Goal: Information Seeking & Learning: Learn about a topic

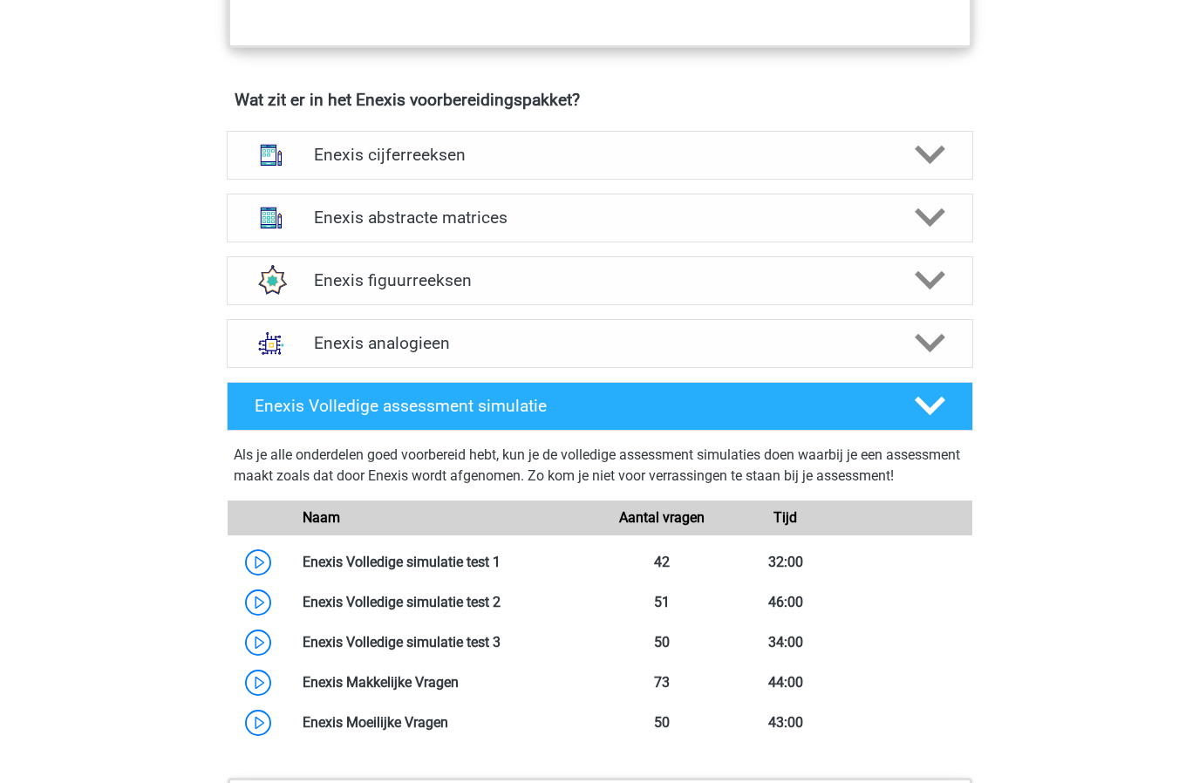
scroll to position [1097, 0]
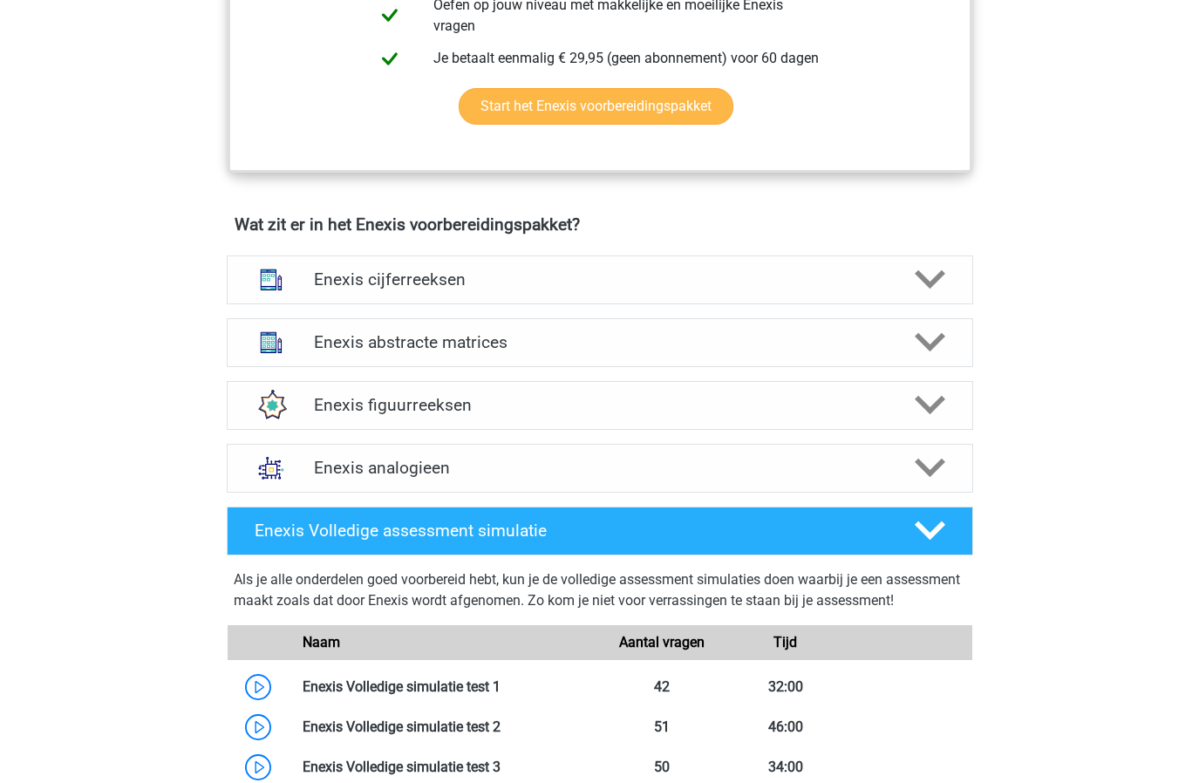
click at [582, 116] on link "Start het Enexis voorbereidingspakket" at bounding box center [596, 106] width 275 height 37
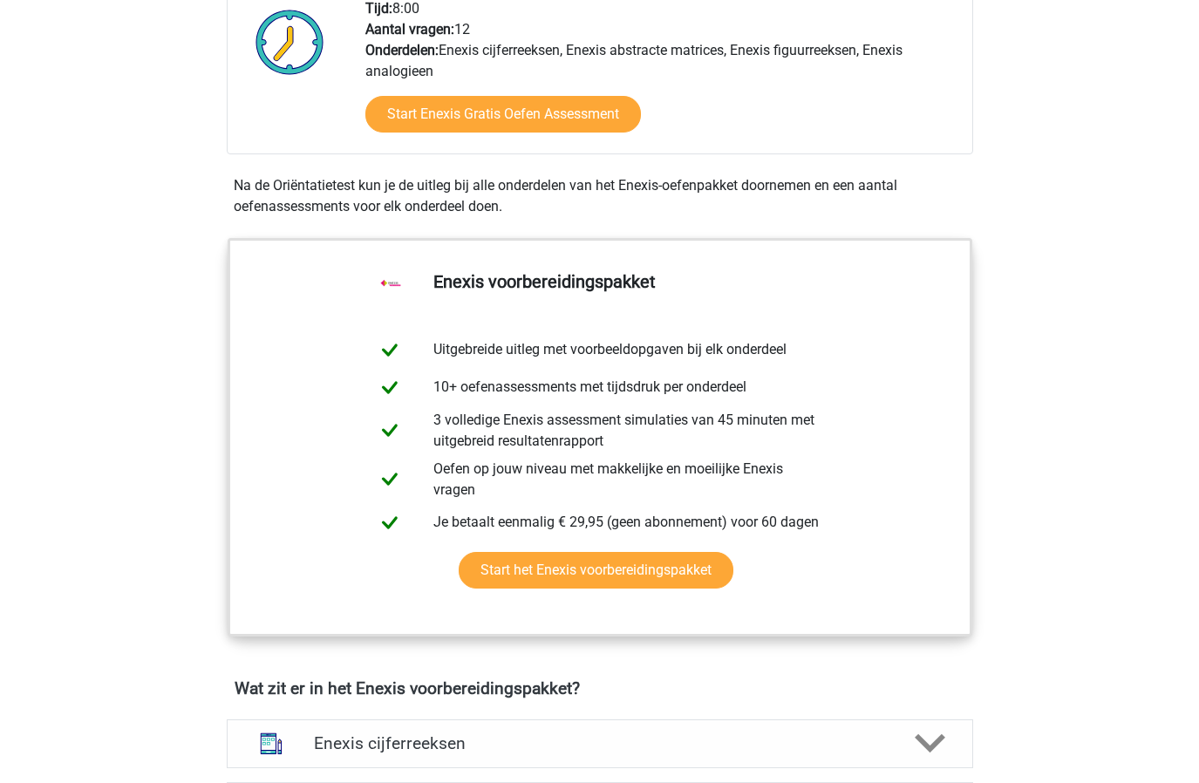
scroll to position [226, 0]
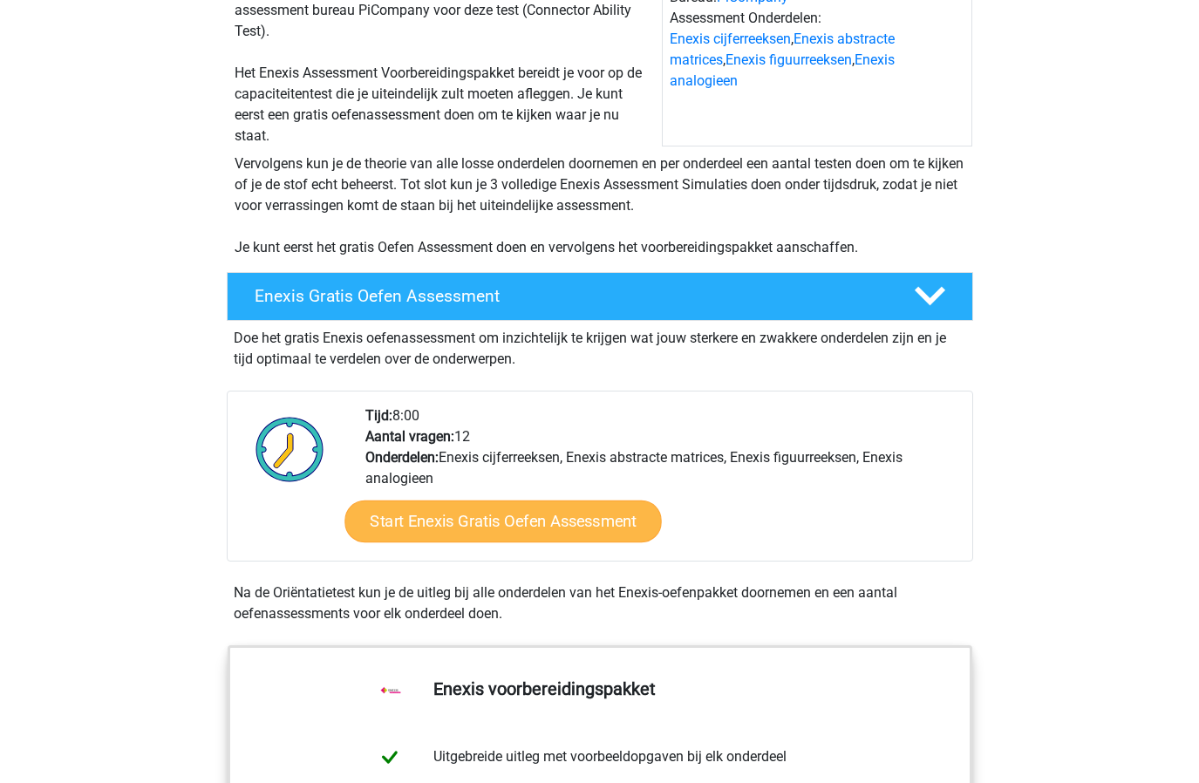
click at [525, 514] on link "Start Enexis Gratis Oefen Assessment" at bounding box center [503, 522] width 317 height 42
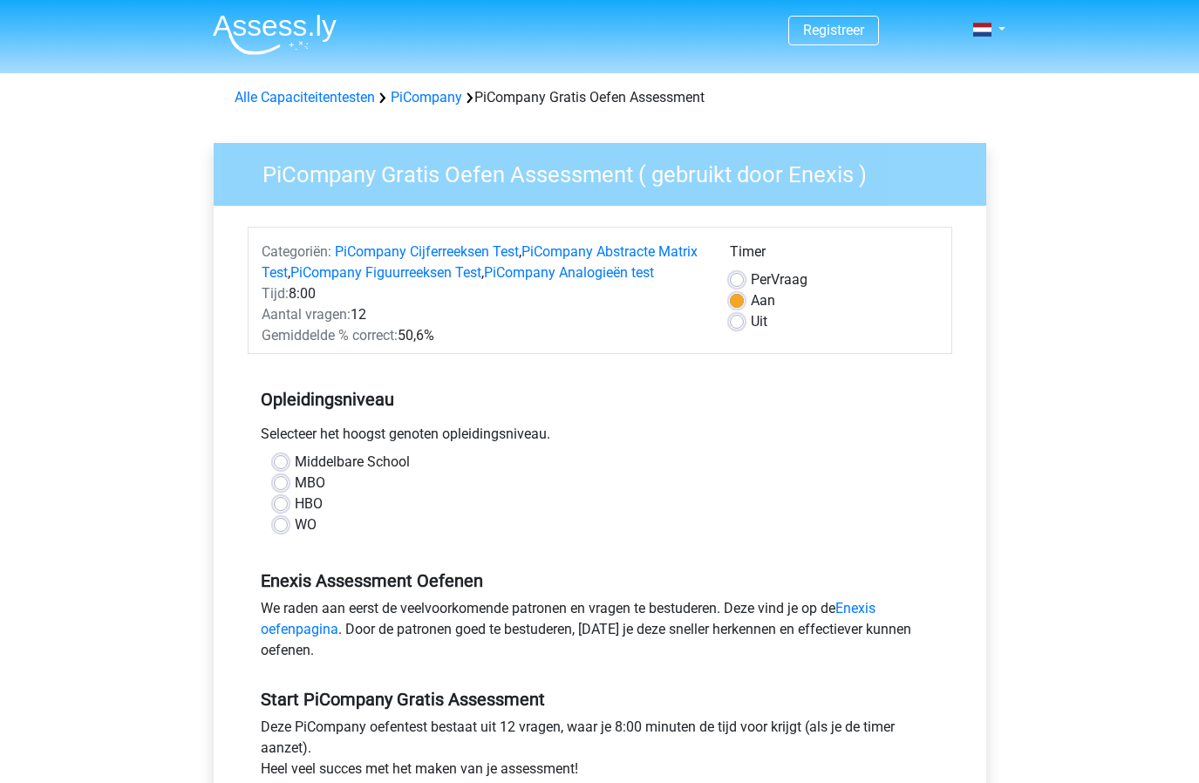
click at [295, 515] on label "HBO" at bounding box center [309, 504] width 28 height 21
click at [280, 511] on input "HBO" at bounding box center [281, 502] width 14 height 17
radio input "true"
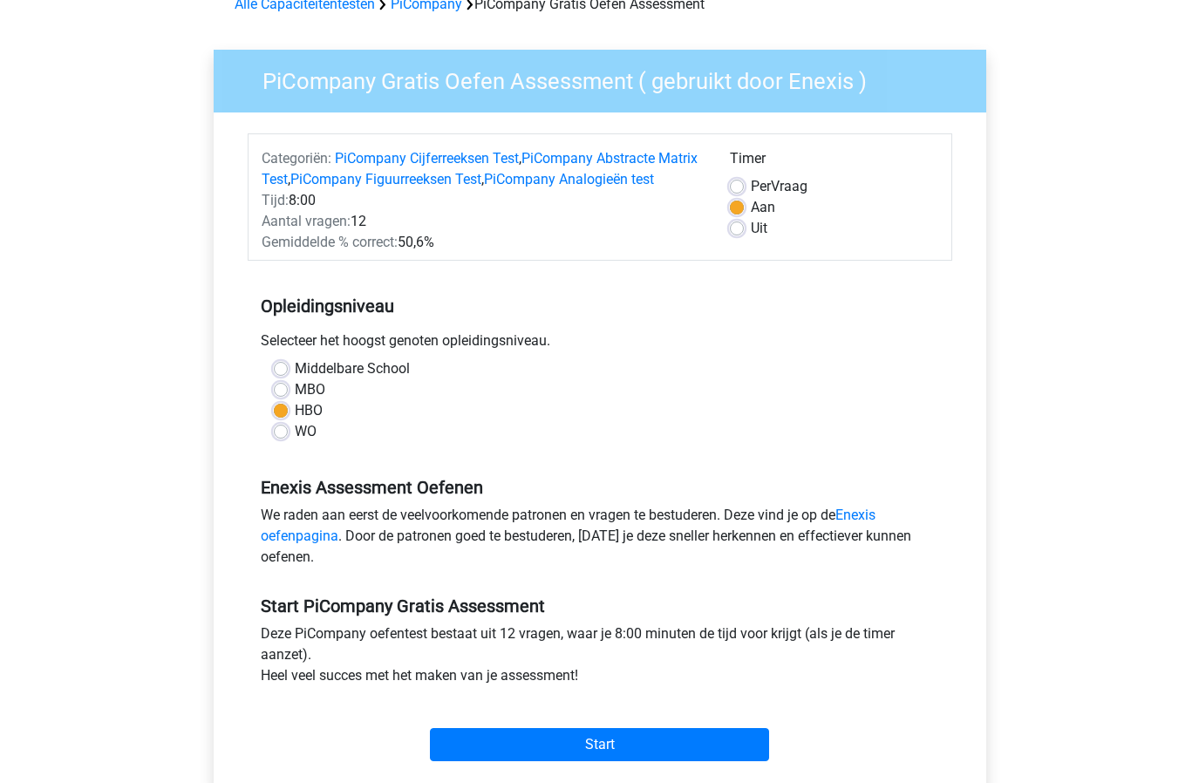
scroll to position [362, 0]
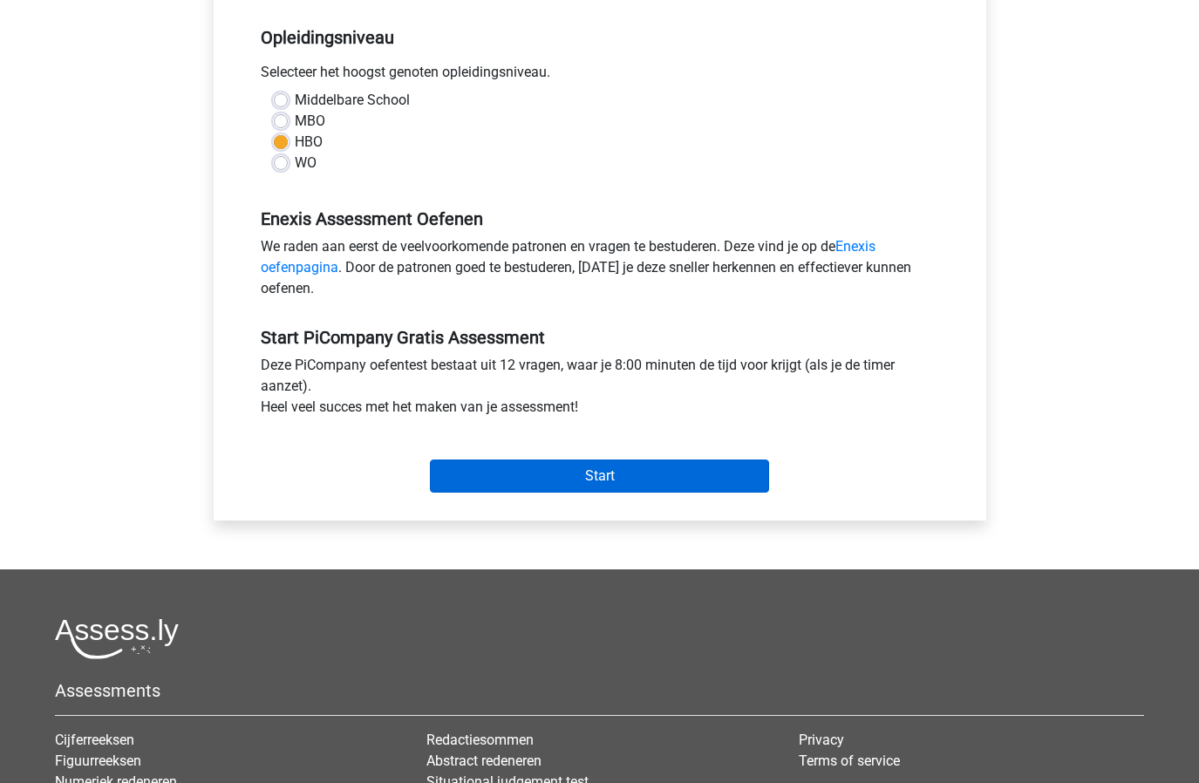
click at [574, 486] on input "Start" at bounding box center [599, 476] width 339 height 33
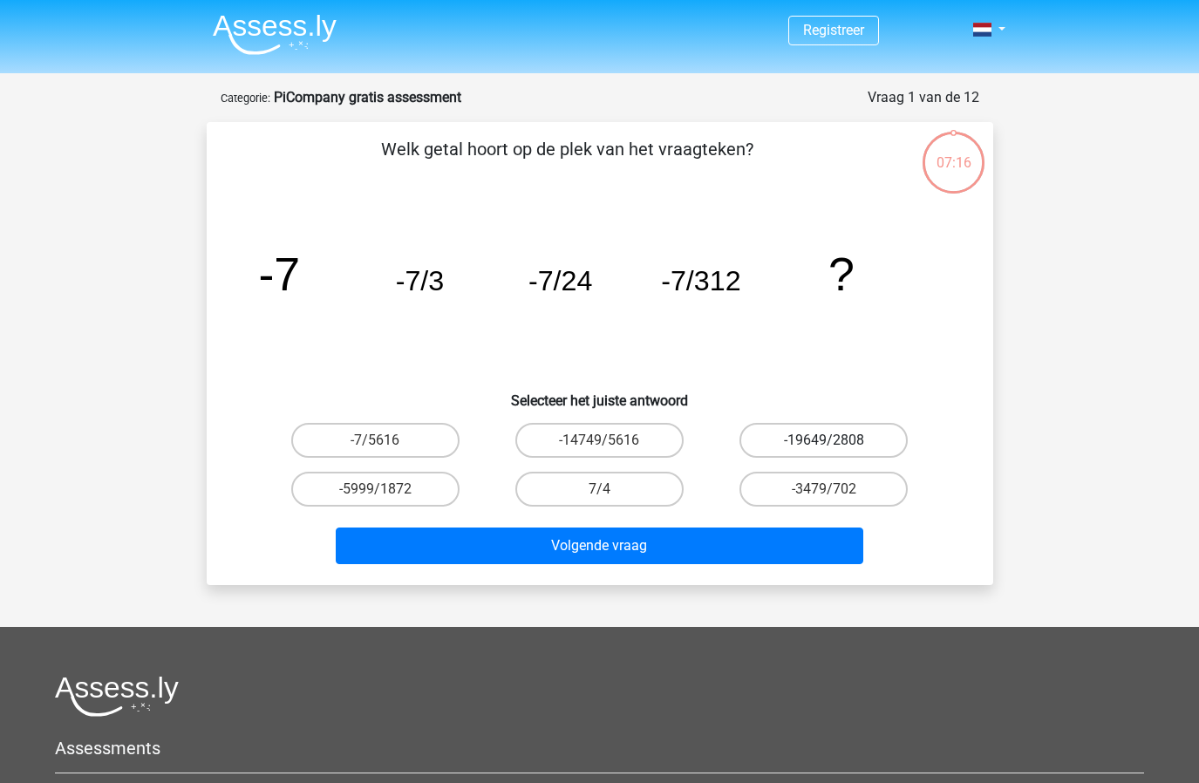
click at [802, 426] on label "-19649/2808" at bounding box center [824, 440] width 168 height 35
click at [824, 440] on input "-19649/2808" at bounding box center [829, 445] width 11 height 11
radio input "true"
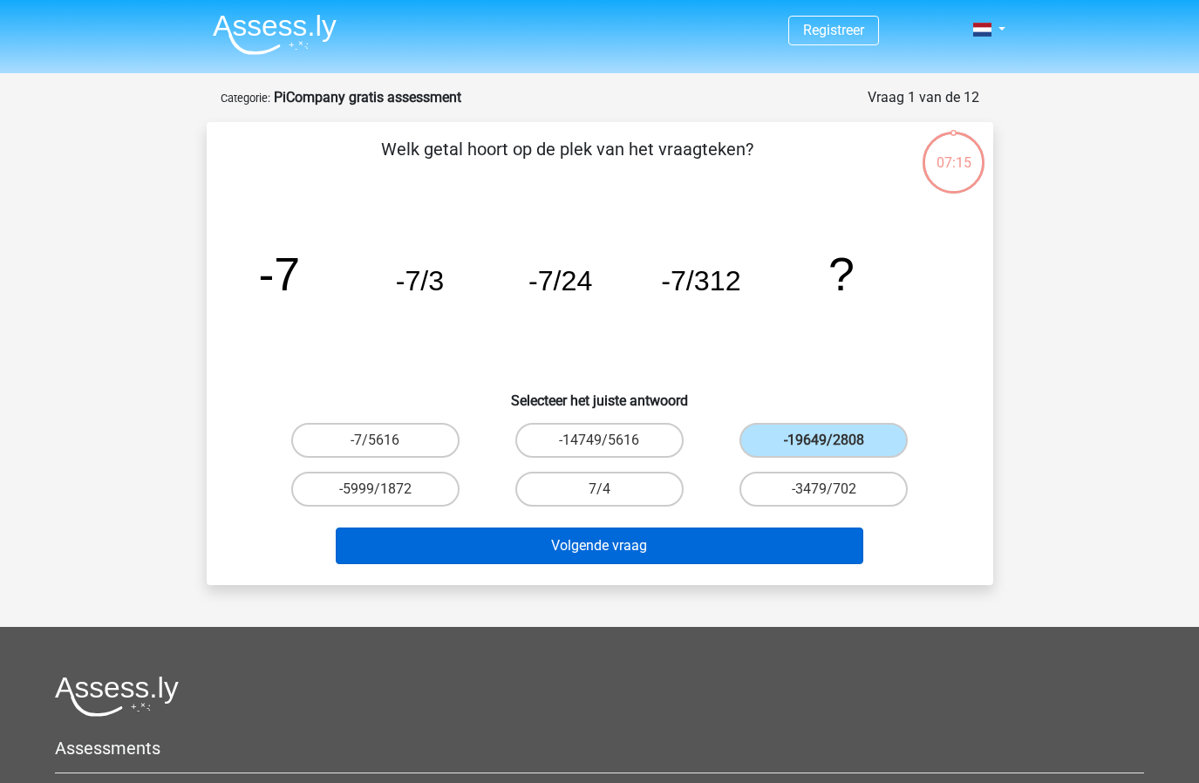
click at [781, 548] on button "Volgende vraag" at bounding box center [600, 546] width 528 height 37
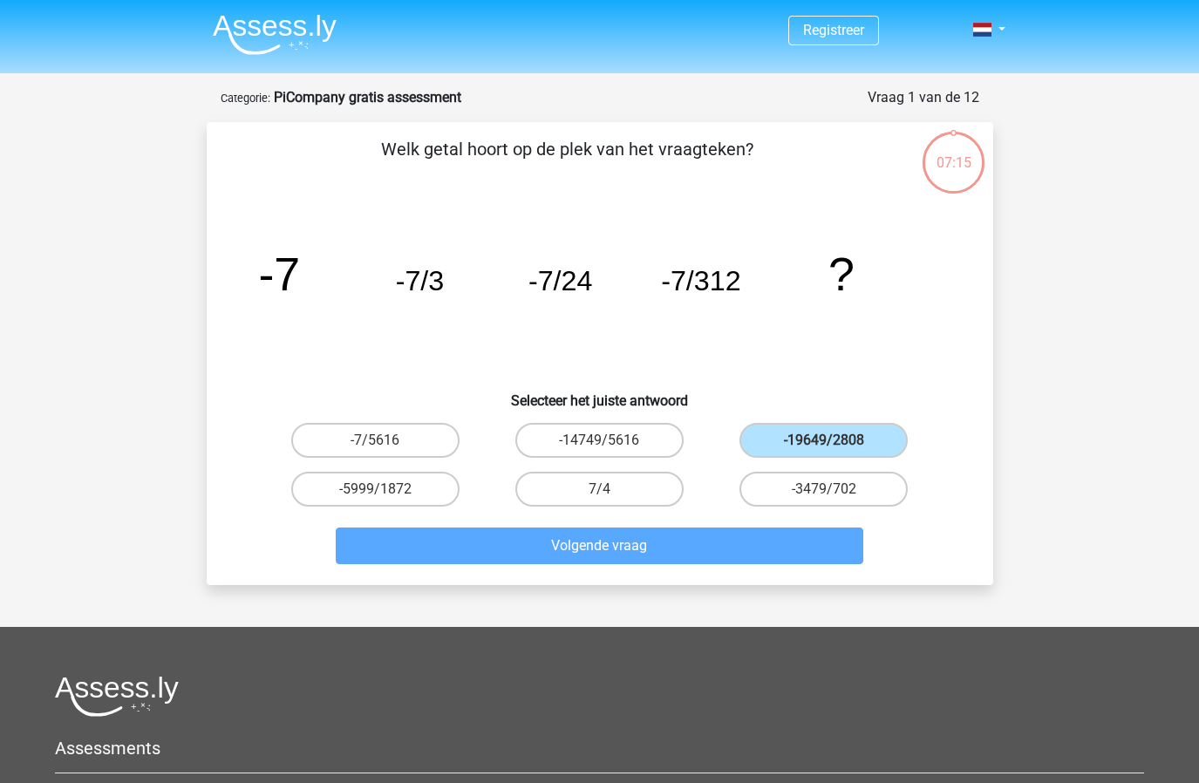
scroll to position [87, 0]
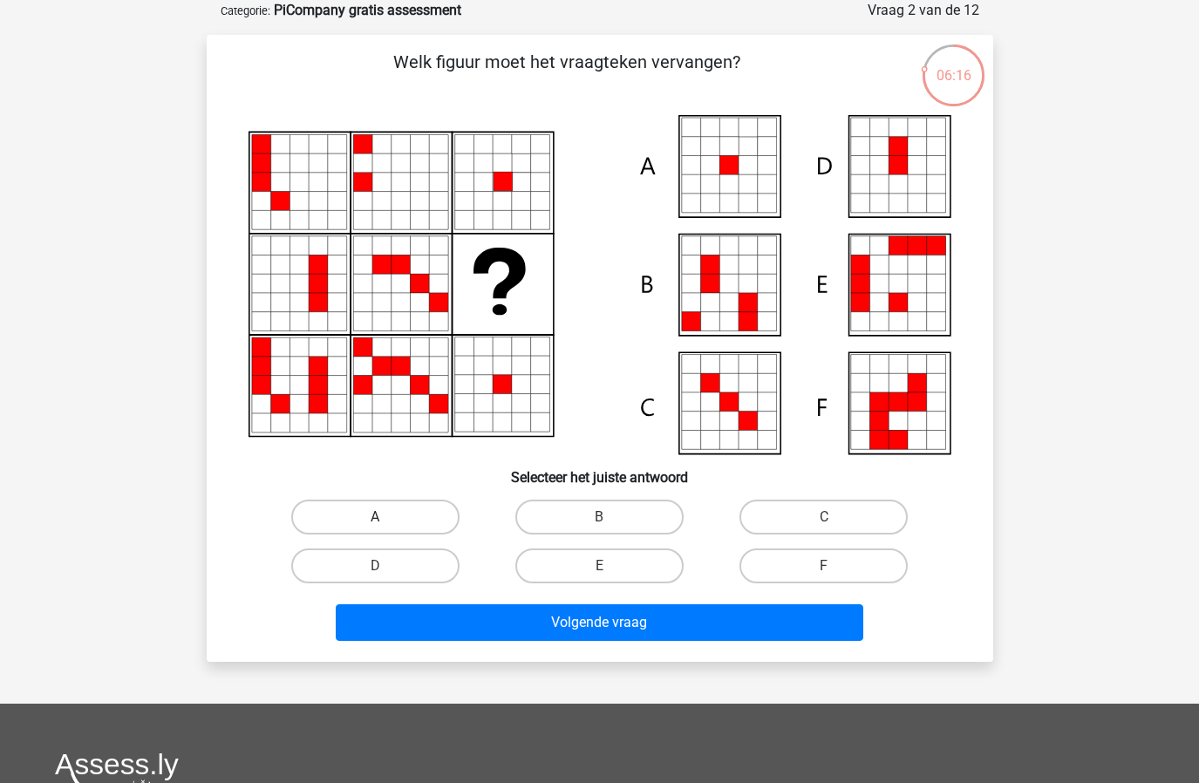
click at [379, 510] on label "A" at bounding box center [375, 517] width 168 height 35
click at [379, 517] on input "A" at bounding box center [380, 522] width 11 height 11
radio input "true"
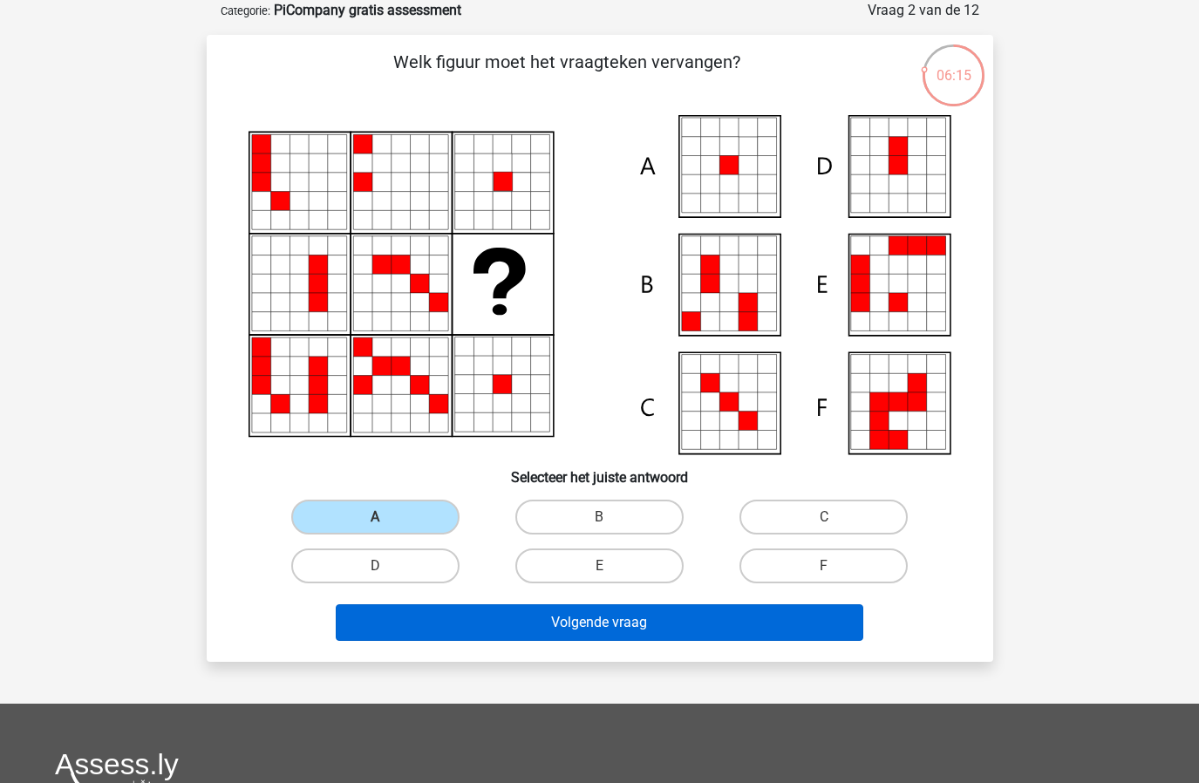
click at [626, 628] on button "Volgende vraag" at bounding box center [600, 622] width 528 height 37
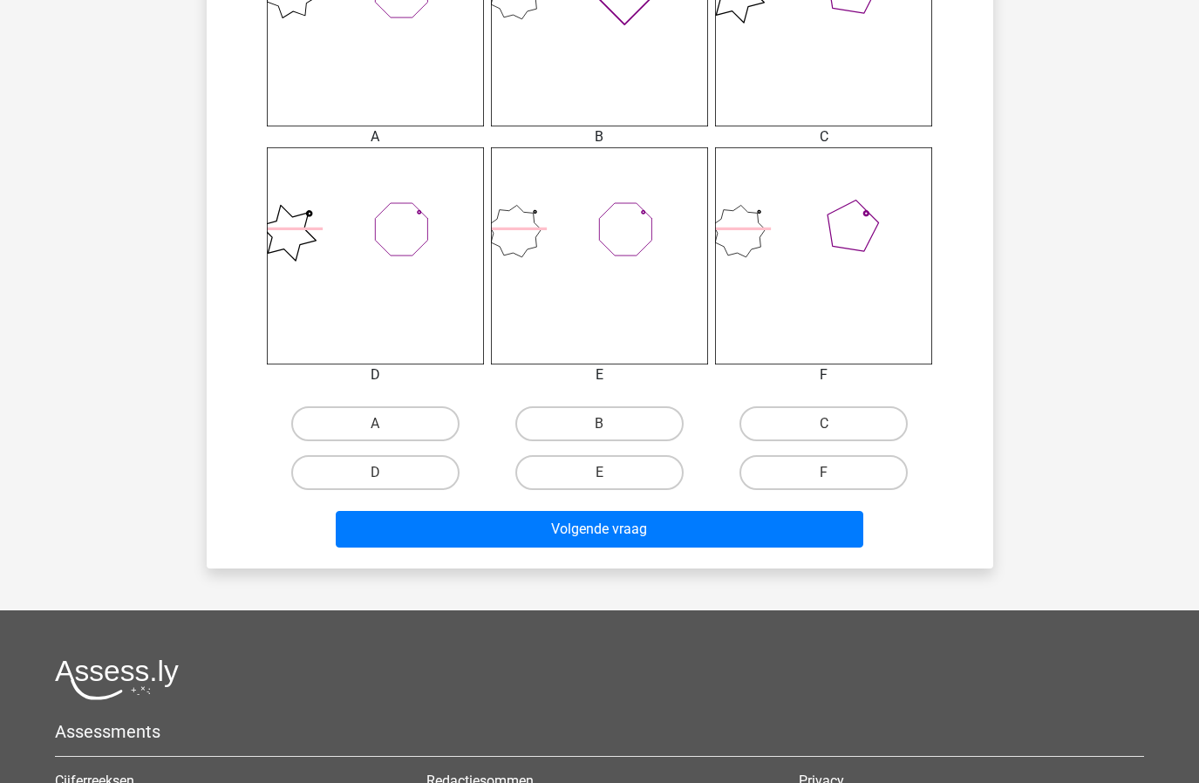
scroll to position [822, 0]
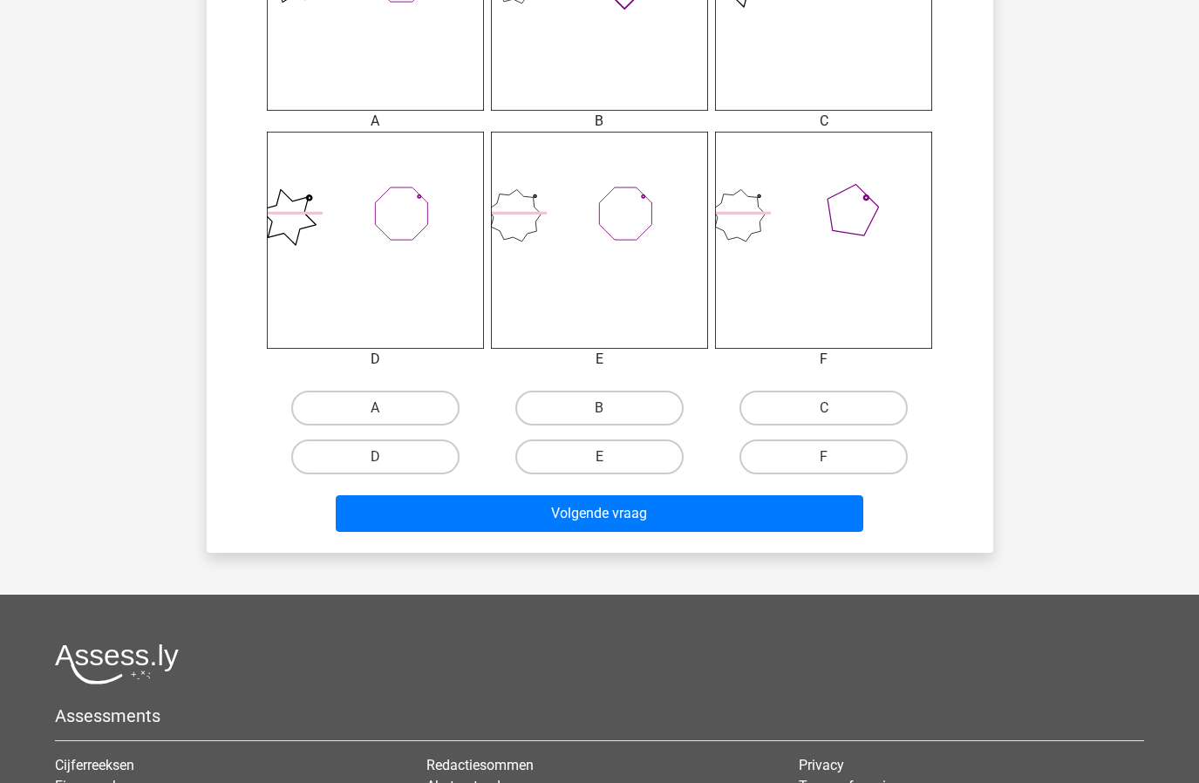
click at [605, 417] on input "B" at bounding box center [604, 413] width 11 height 11
radio input "true"
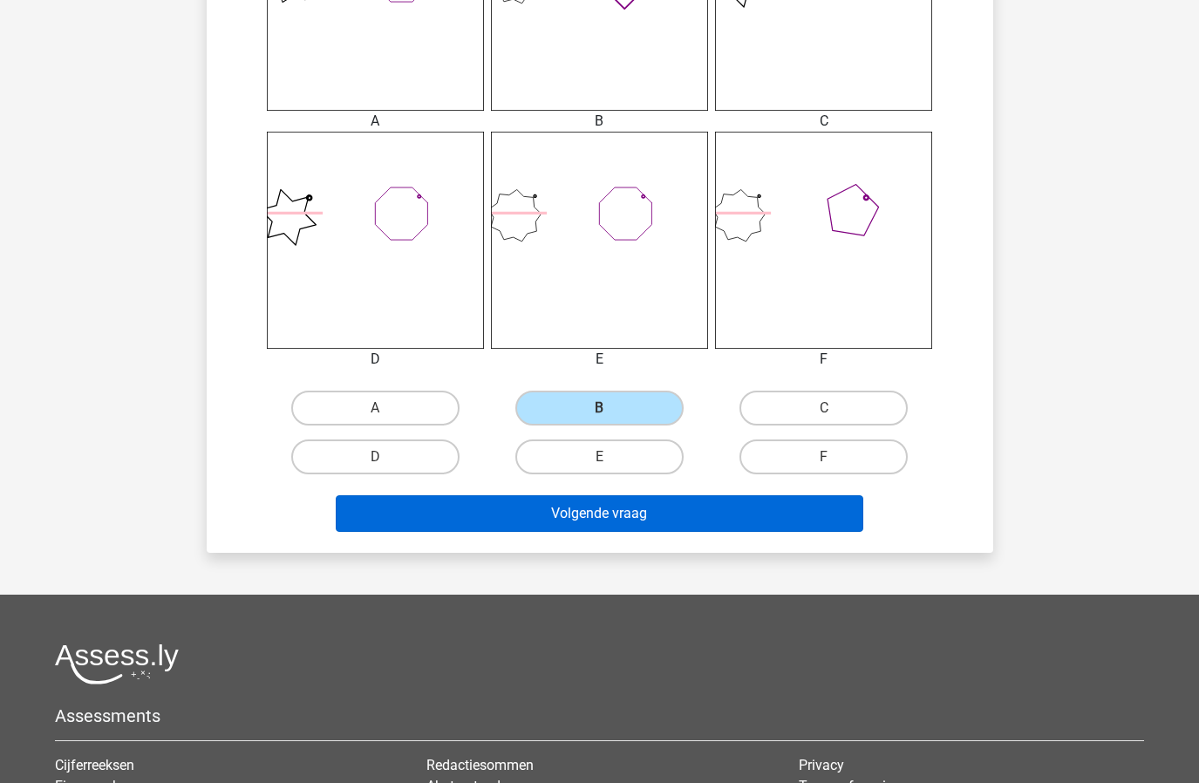
click at [638, 508] on button "Volgende vraag" at bounding box center [600, 513] width 528 height 37
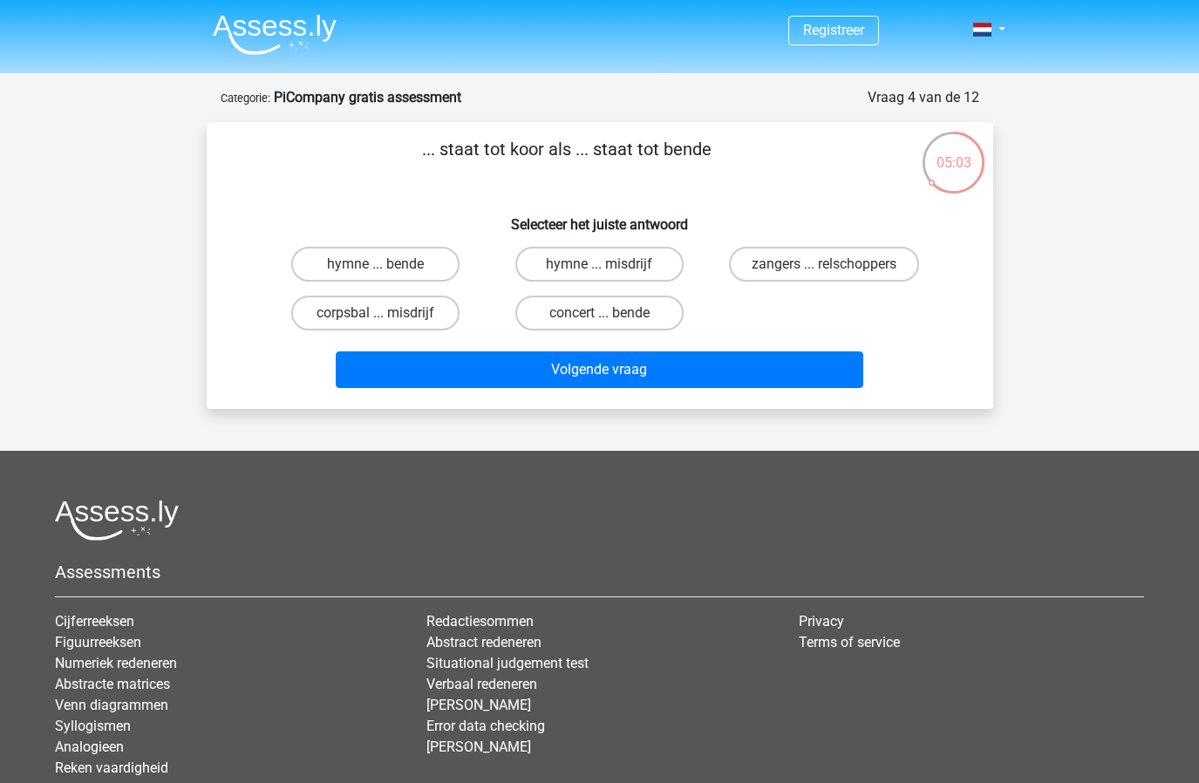
scroll to position [0, 0]
click at [779, 267] on label "zangers ... relschoppers" at bounding box center [824, 264] width 190 height 35
click at [824, 267] on input "zangers ... relschoppers" at bounding box center [829, 269] width 11 height 11
radio input "true"
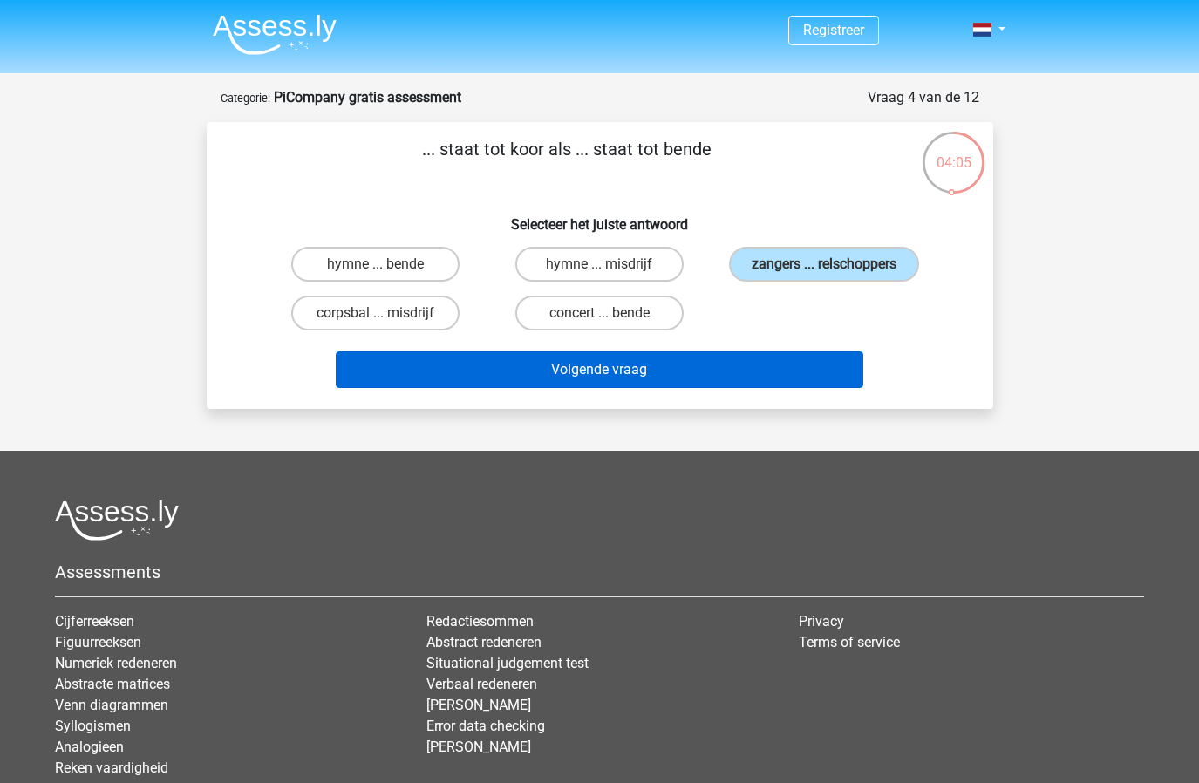
click at [718, 371] on button "Volgende vraag" at bounding box center [600, 369] width 528 height 37
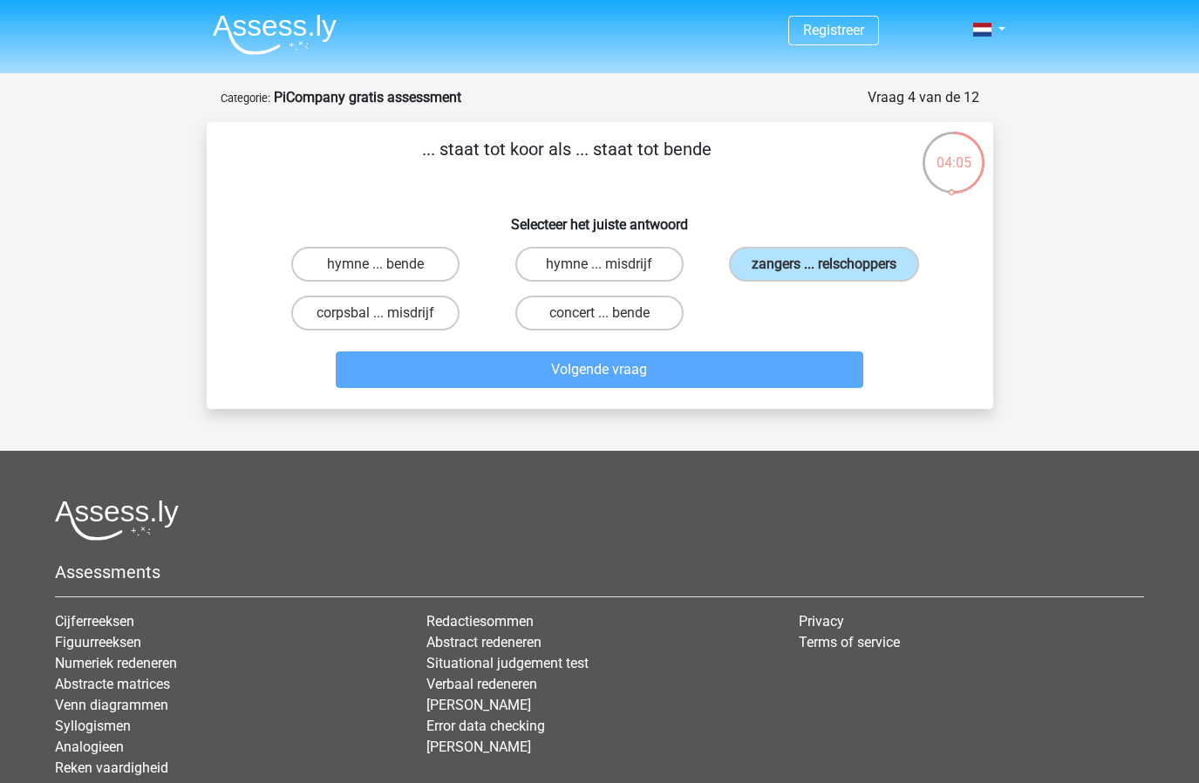
scroll to position [87, 0]
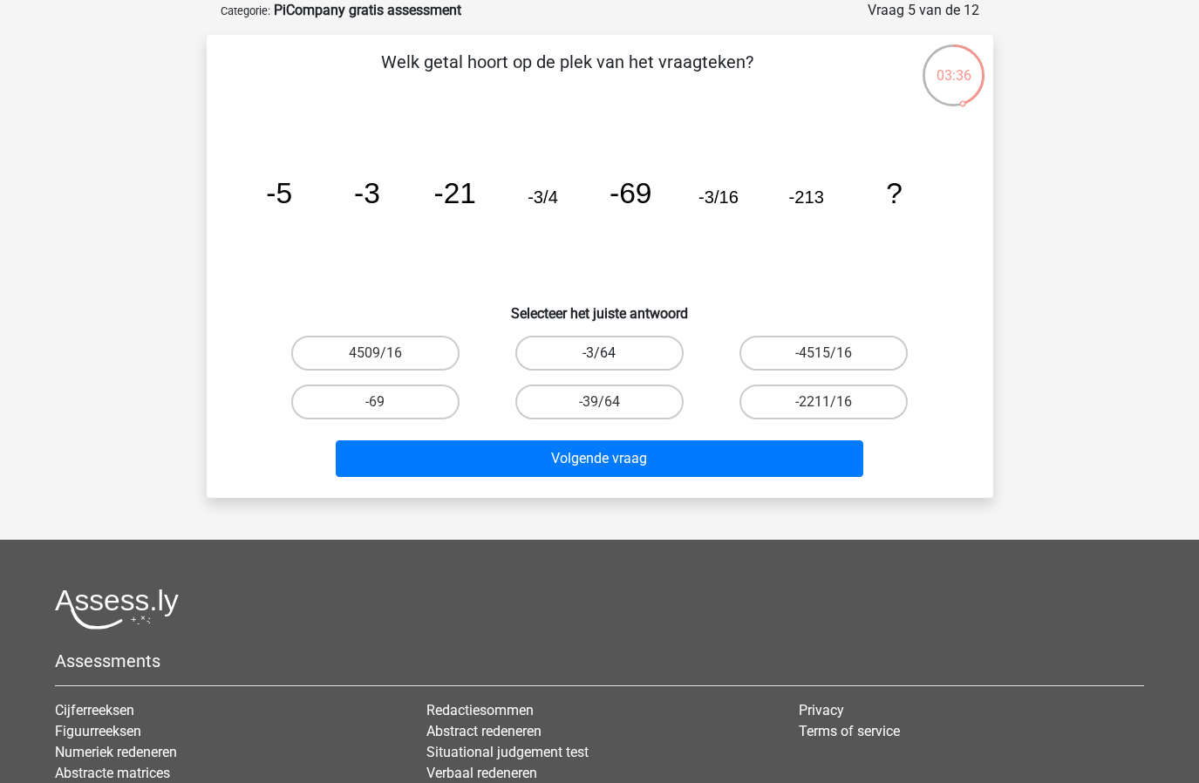
click at [621, 357] on label "-3/64" at bounding box center [599, 353] width 168 height 35
click at [611, 357] on input "-3/64" at bounding box center [604, 358] width 11 height 11
radio input "true"
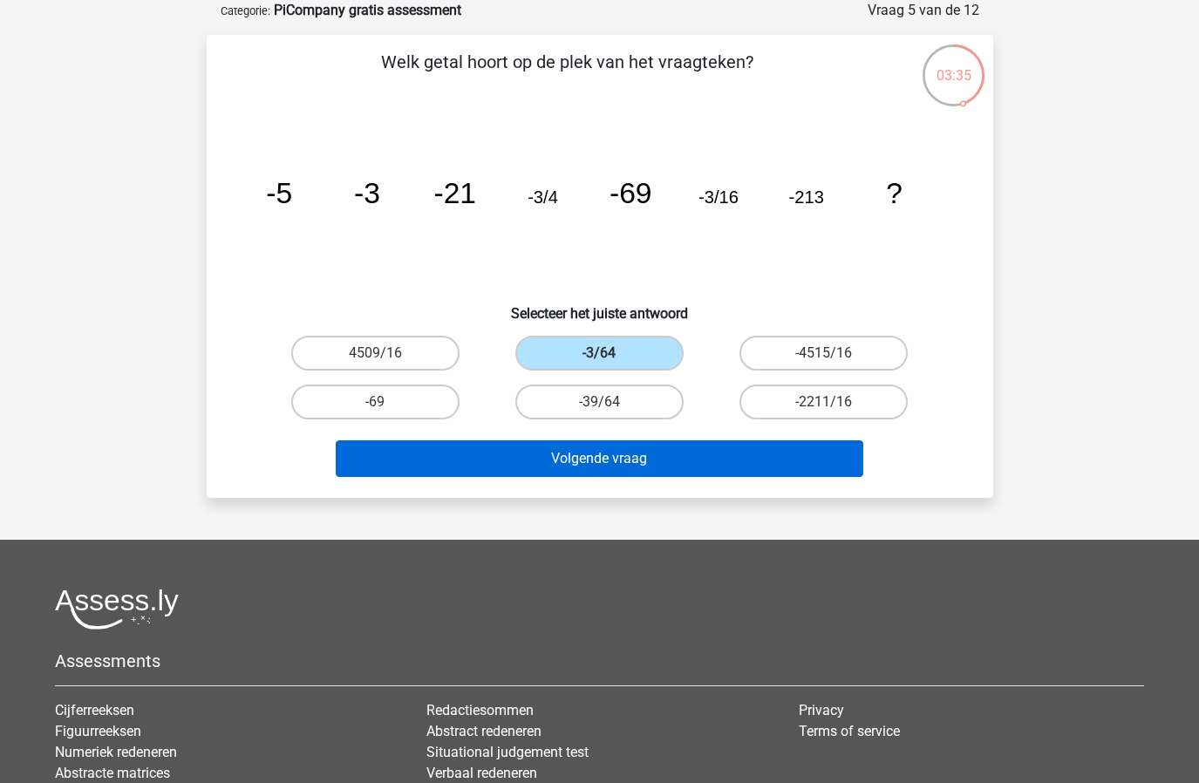
click at [686, 468] on button "Volgende vraag" at bounding box center [600, 458] width 528 height 37
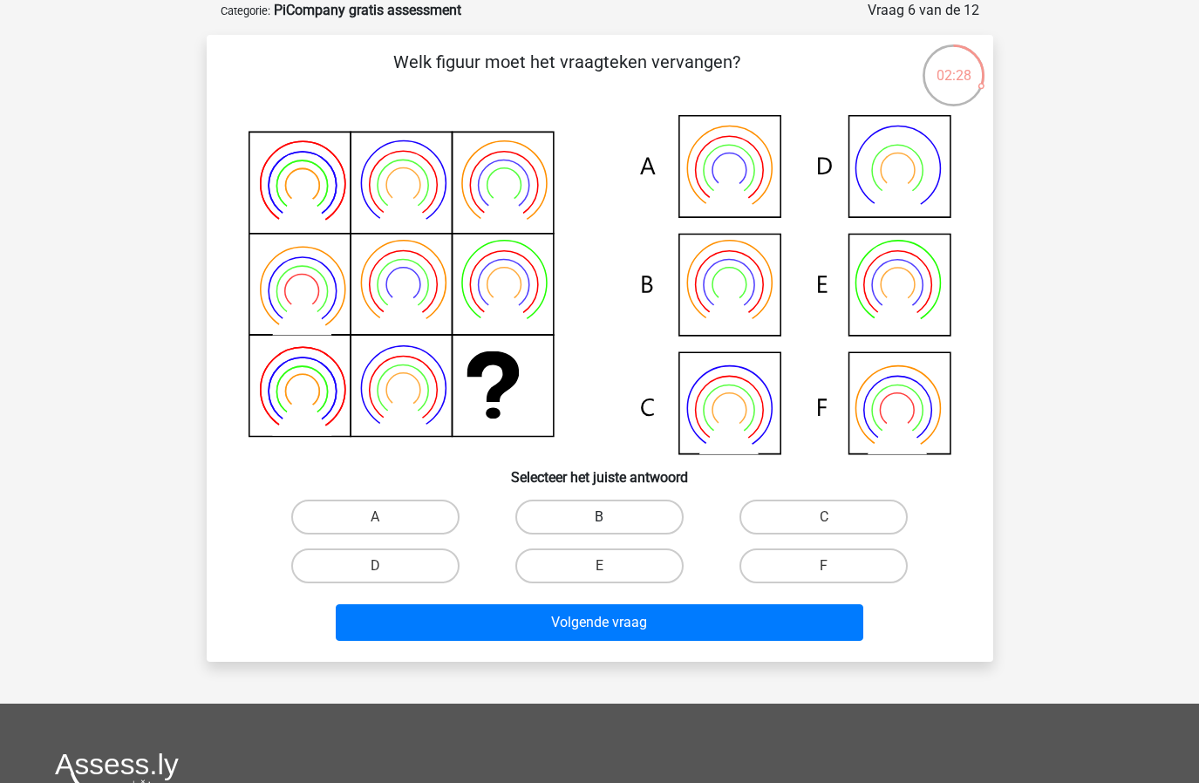
click at [593, 511] on label "B" at bounding box center [599, 517] width 168 height 35
click at [599, 517] on input "B" at bounding box center [604, 522] width 11 height 11
radio input "true"
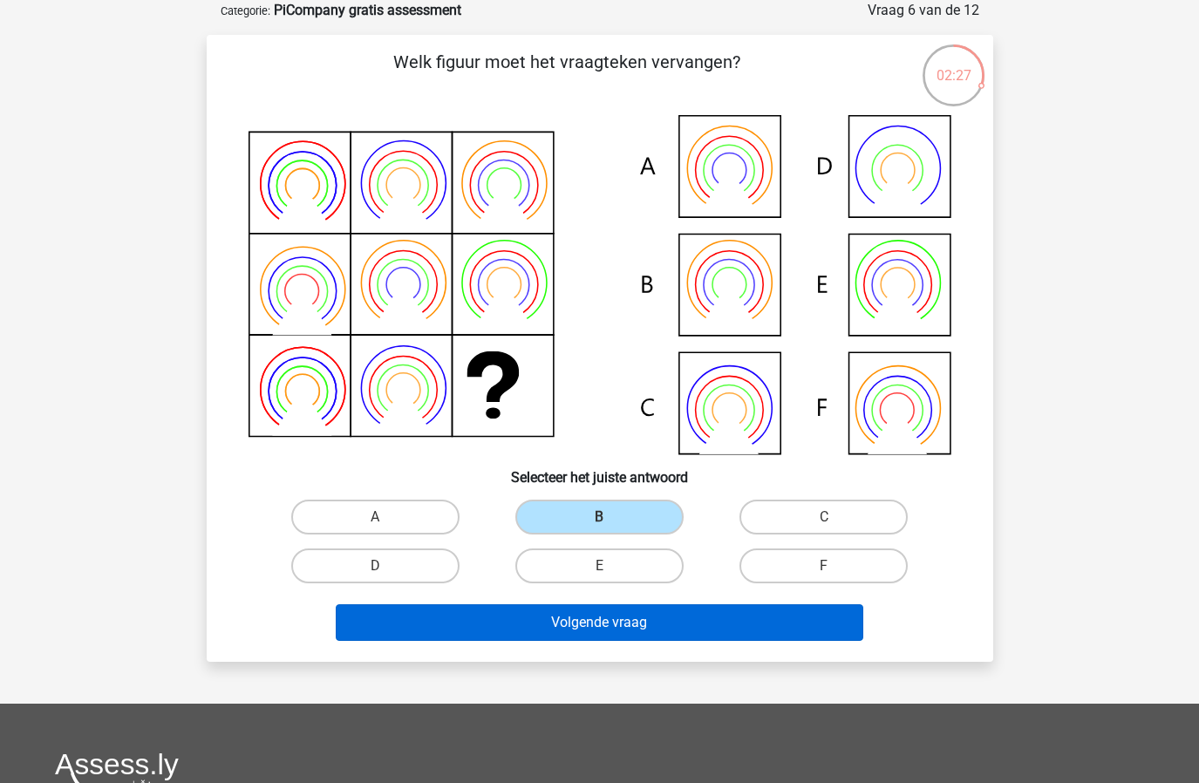
click at [609, 624] on button "Volgende vraag" at bounding box center [600, 622] width 528 height 37
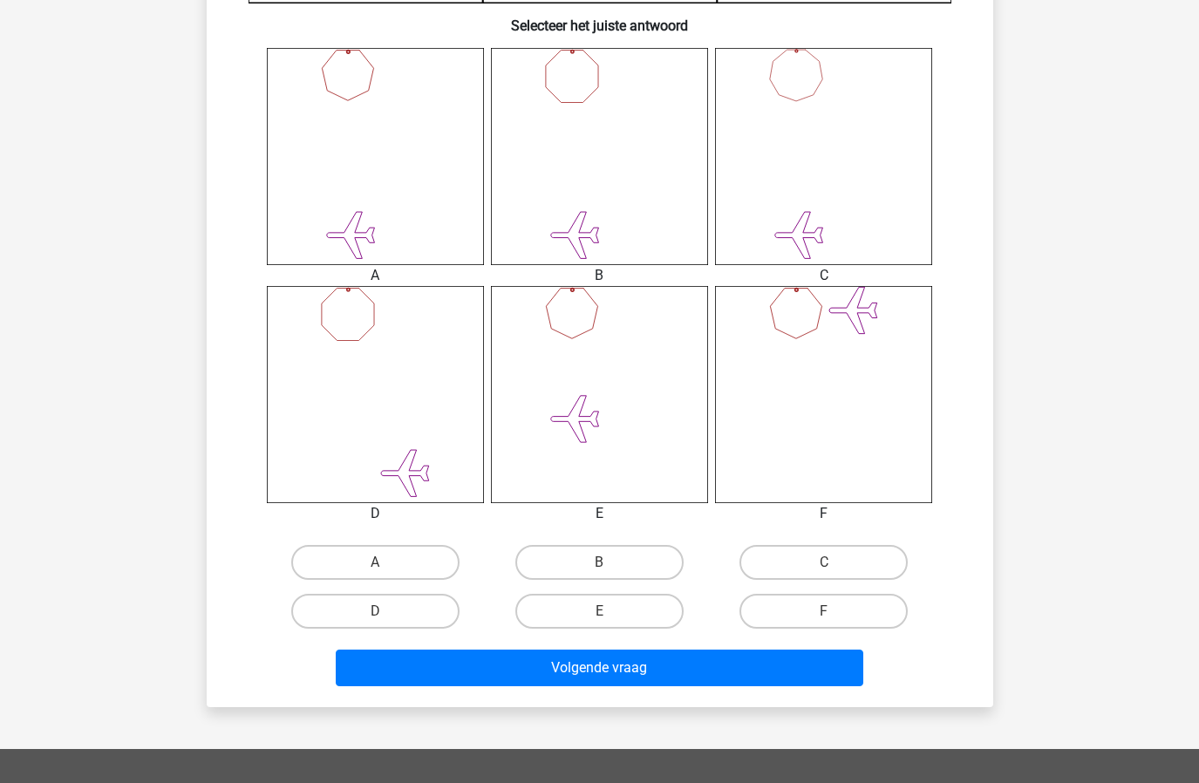
scroll to position [669, 0]
click at [361, 559] on label "A" at bounding box center [375, 561] width 168 height 35
click at [375, 562] on input "A" at bounding box center [380, 567] width 11 height 11
radio input "true"
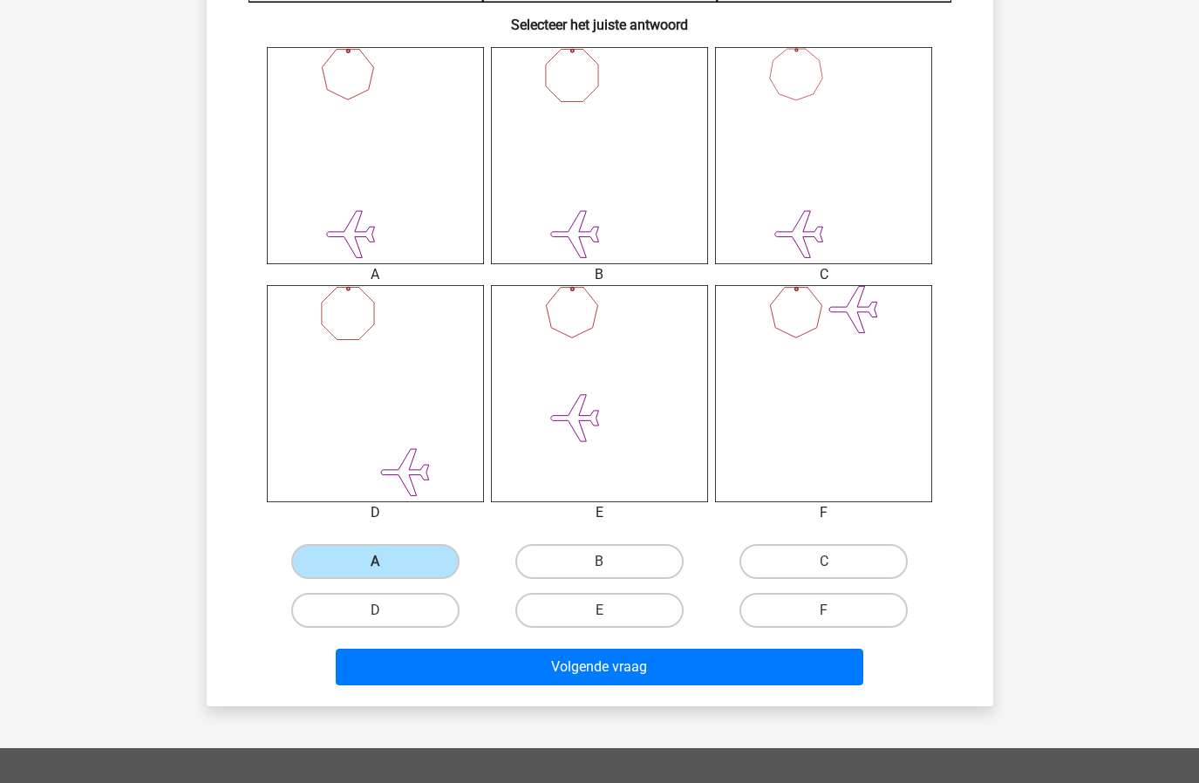
click at [645, 688] on div "Volgende vraag" at bounding box center [599, 671] width 673 height 44
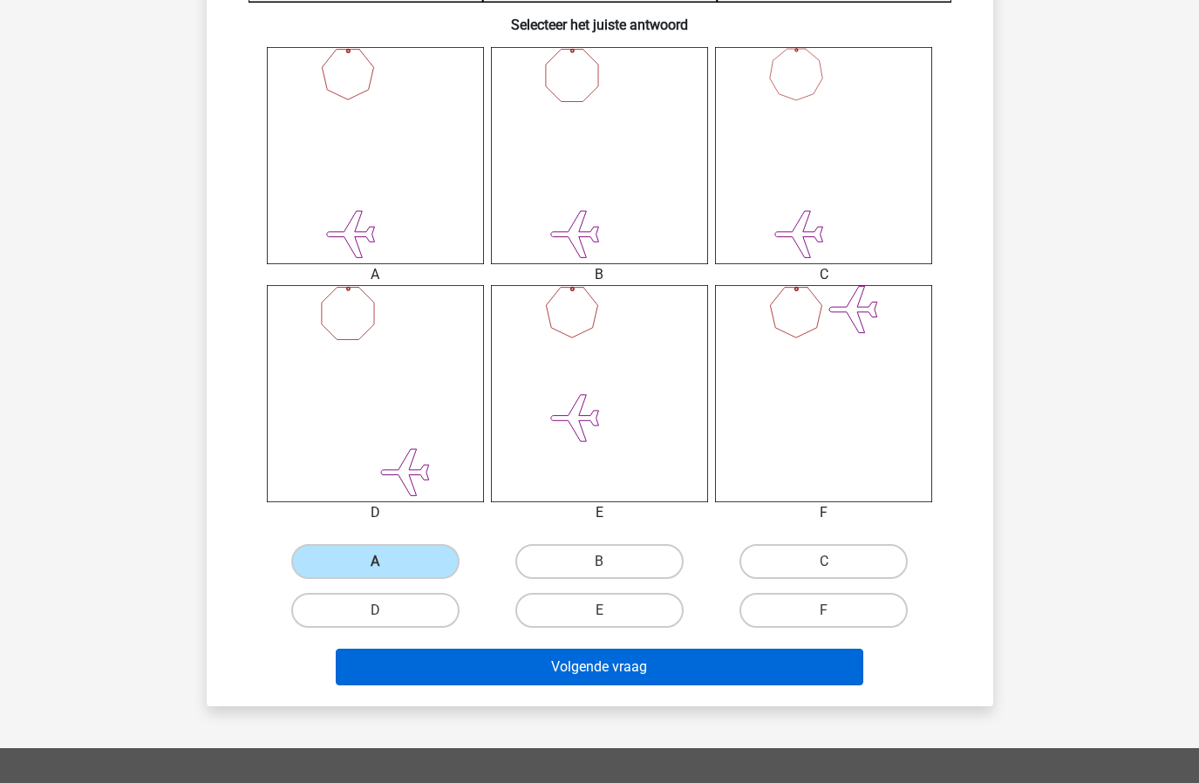
click at [652, 682] on button "Volgende vraag" at bounding box center [600, 667] width 528 height 37
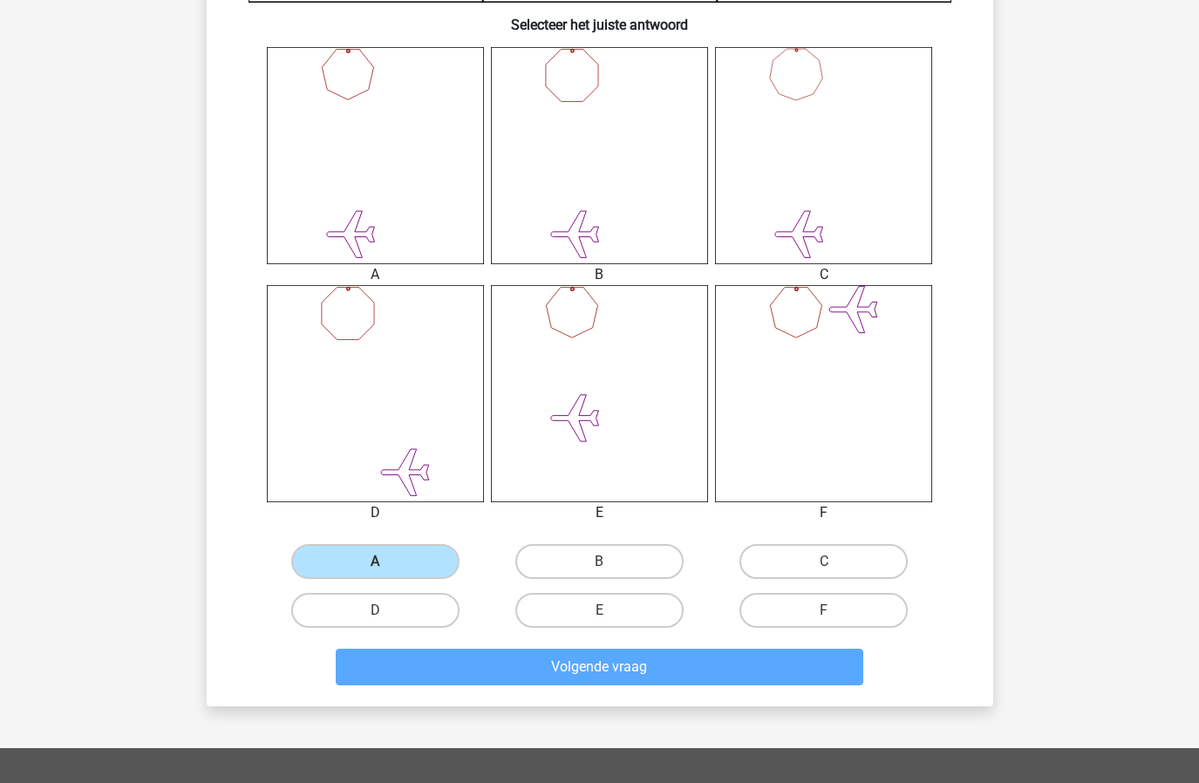
scroll to position [87, 0]
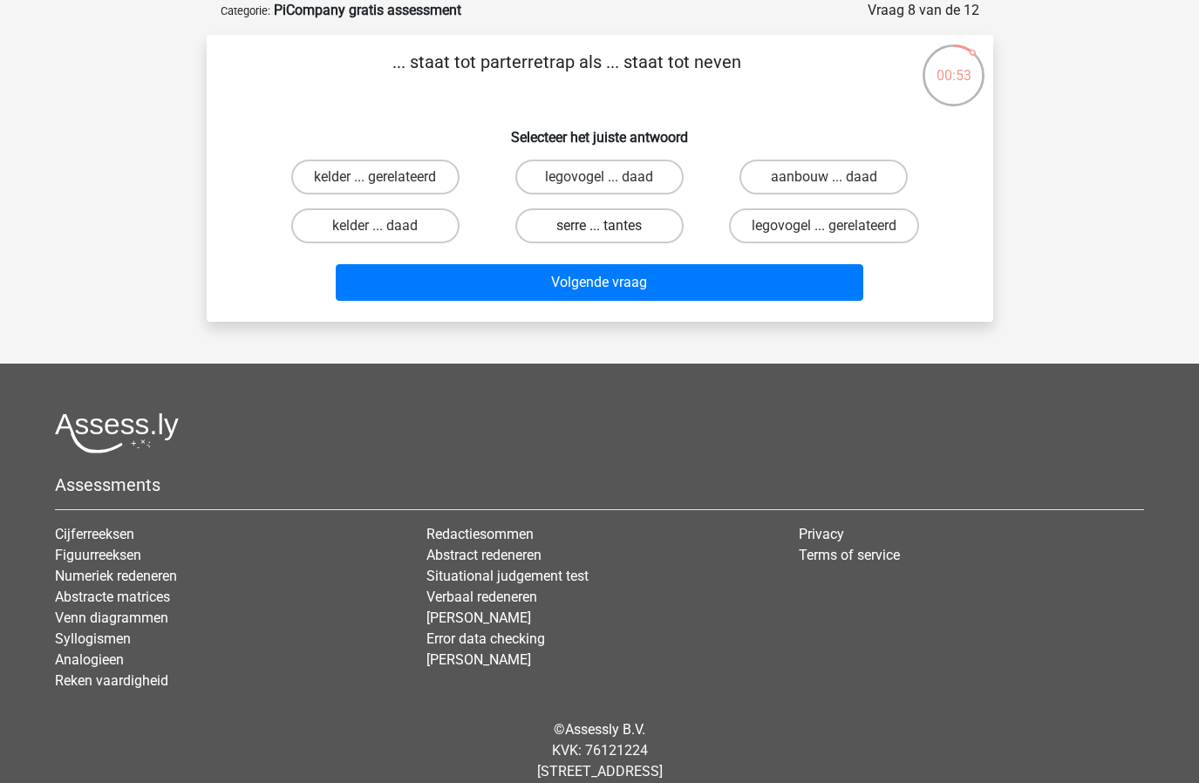
click at [651, 226] on label "serre ... tantes" at bounding box center [599, 225] width 168 height 35
click at [611, 226] on input "serre ... tantes" at bounding box center [604, 231] width 11 height 11
radio input "true"
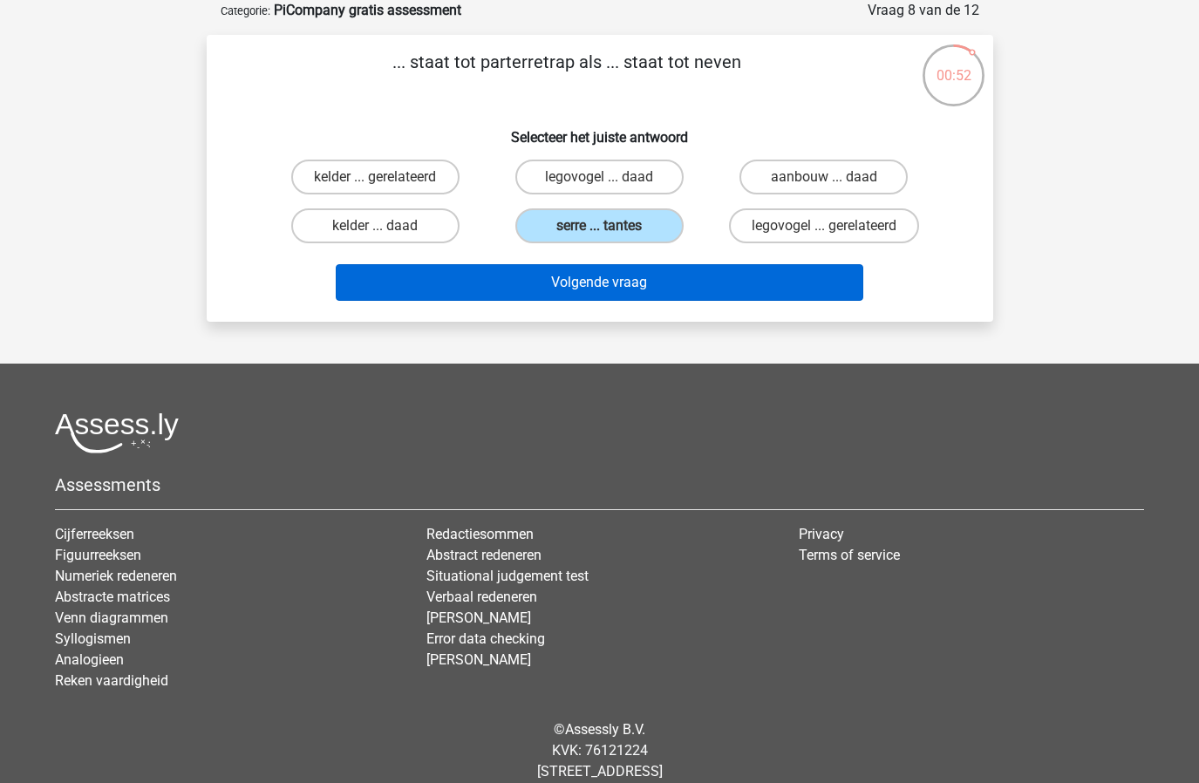
click at [637, 287] on button "Volgende vraag" at bounding box center [600, 282] width 528 height 37
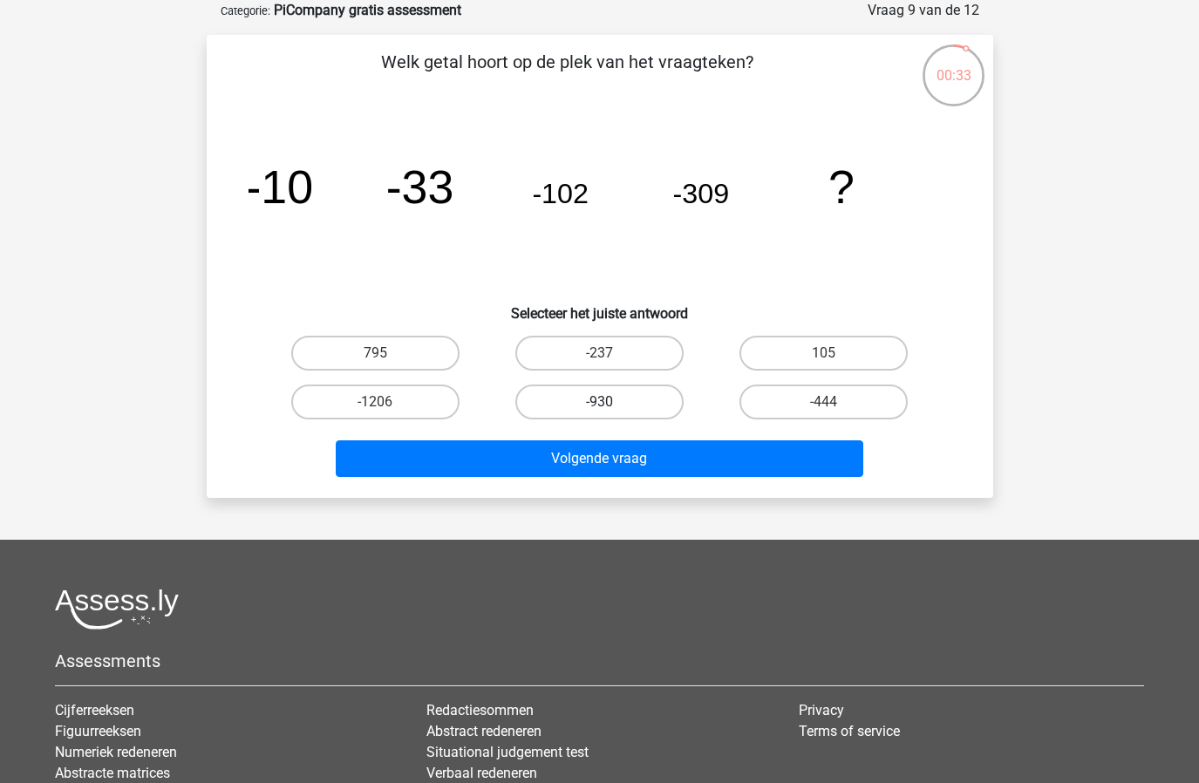
click at [619, 394] on label "-930" at bounding box center [599, 402] width 168 height 35
click at [611, 402] on input "-930" at bounding box center [604, 407] width 11 height 11
radio input "true"
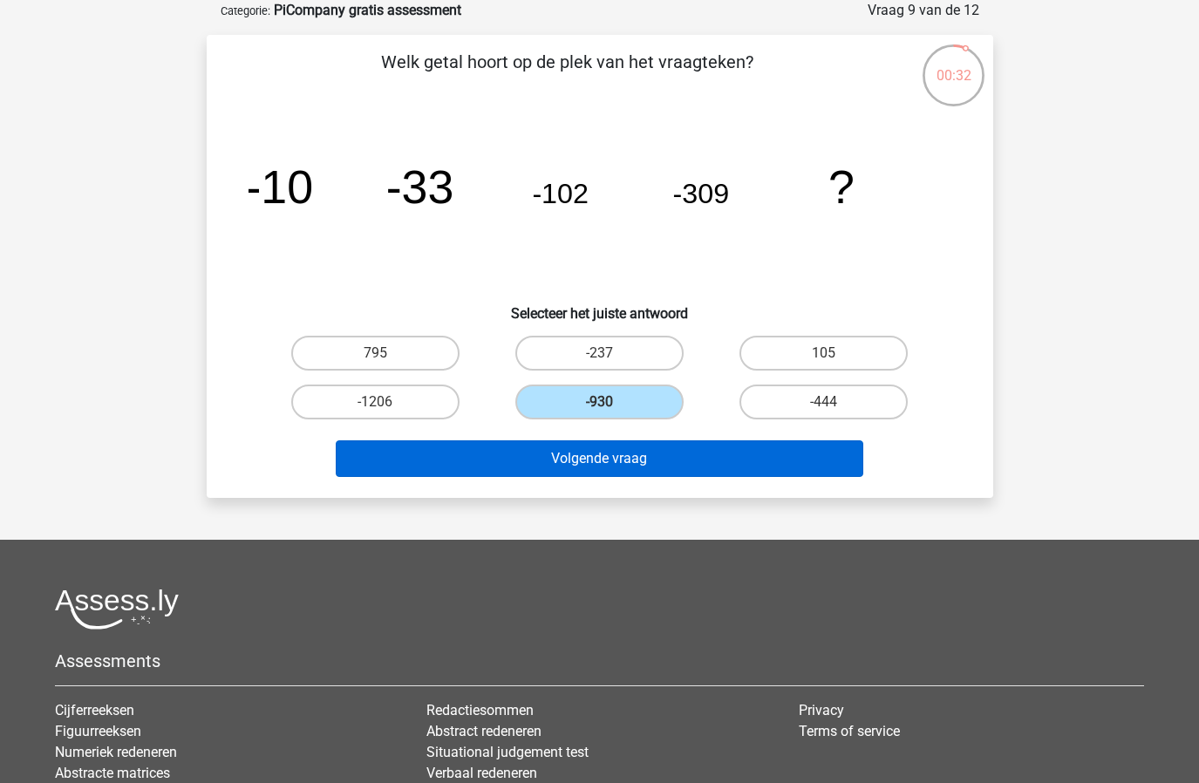
click at [613, 455] on button "Volgende vraag" at bounding box center [600, 458] width 528 height 37
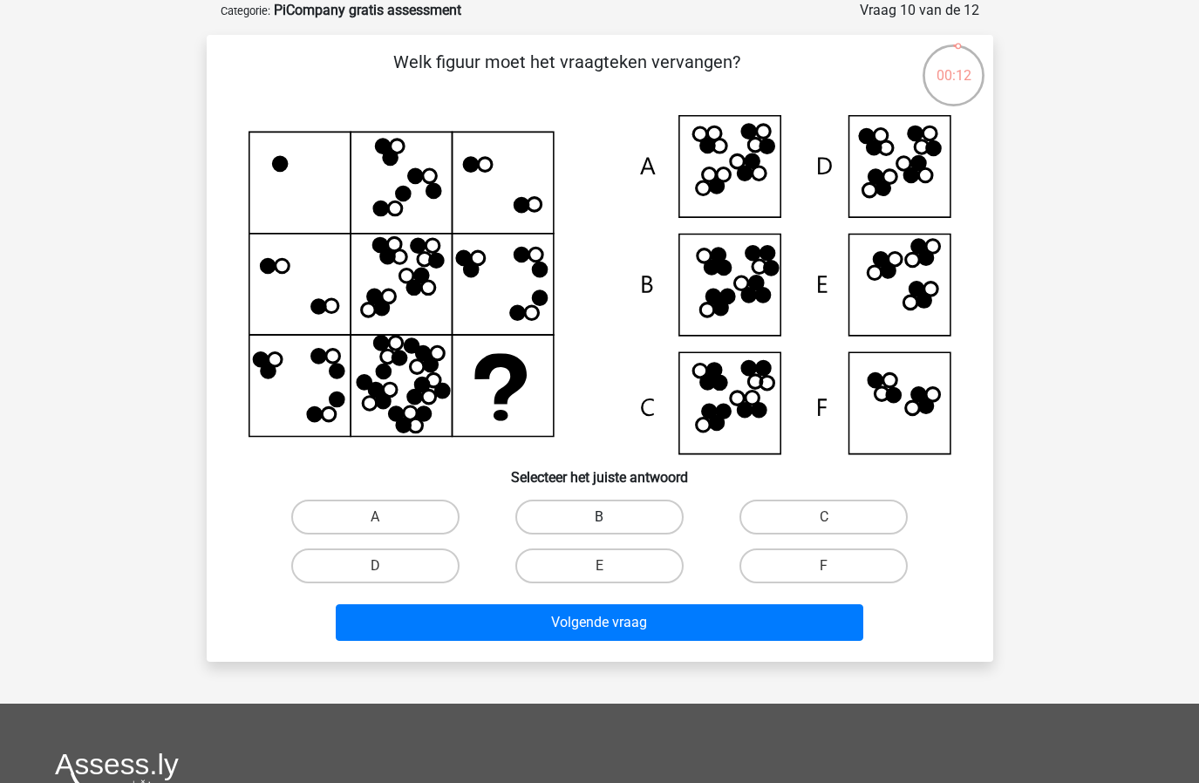
click at [633, 511] on label "B" at bounding box center [599, 517] width 168 height 35
click at [611, 517] on input "B" at bounding box center [604, 522] width 11 height 11
radio input "true"
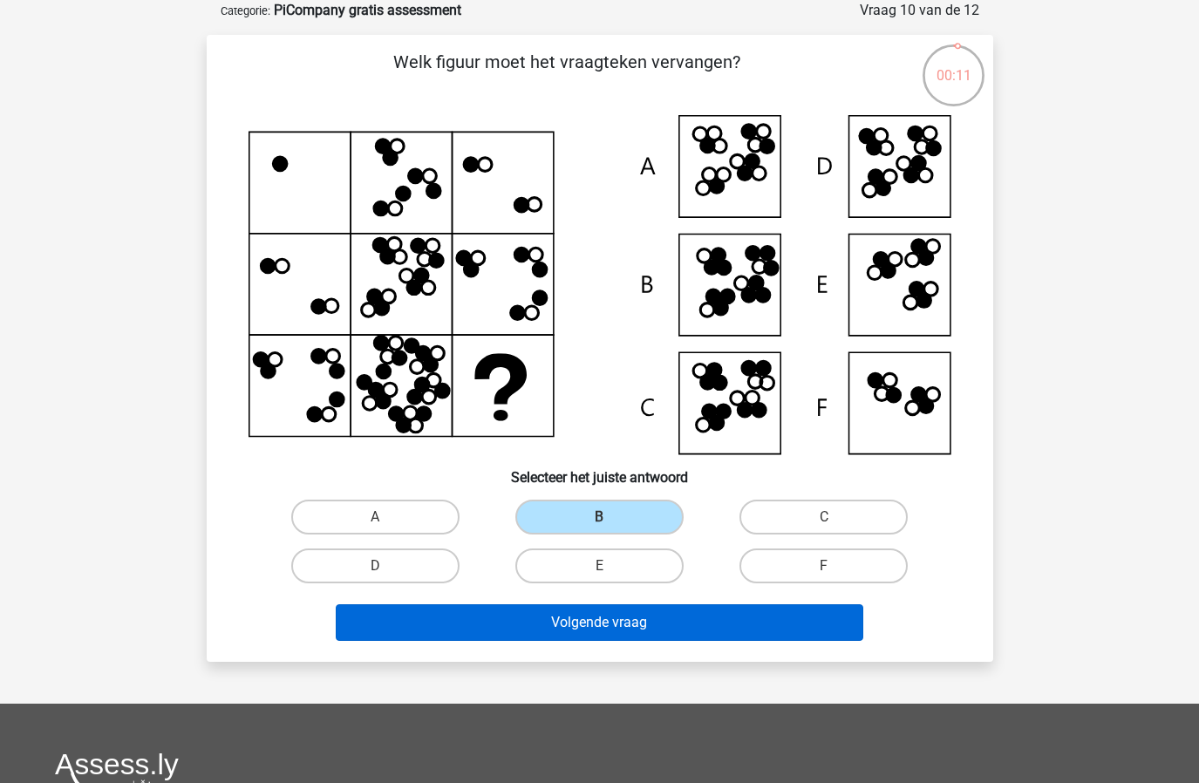
click at [611, 635] on button "Volgende vraag" at bounding box center [600, 622] width 528 height 37
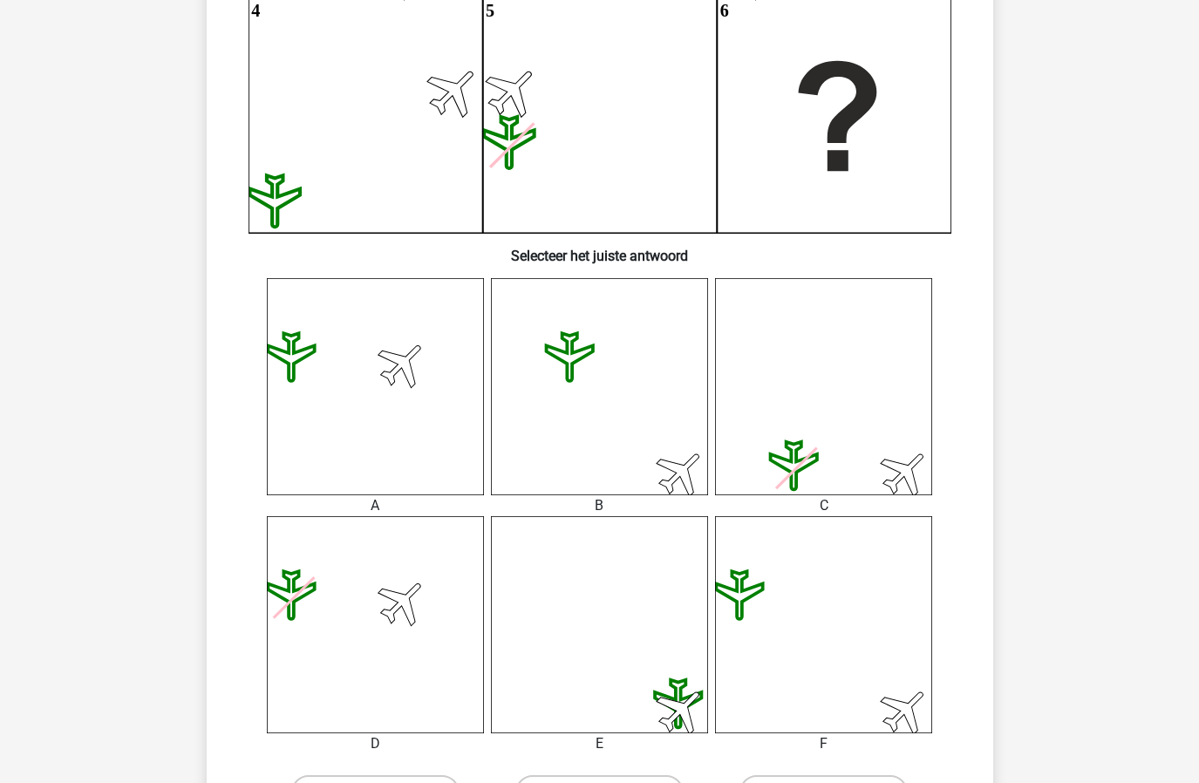
scroll to position [811, 0]
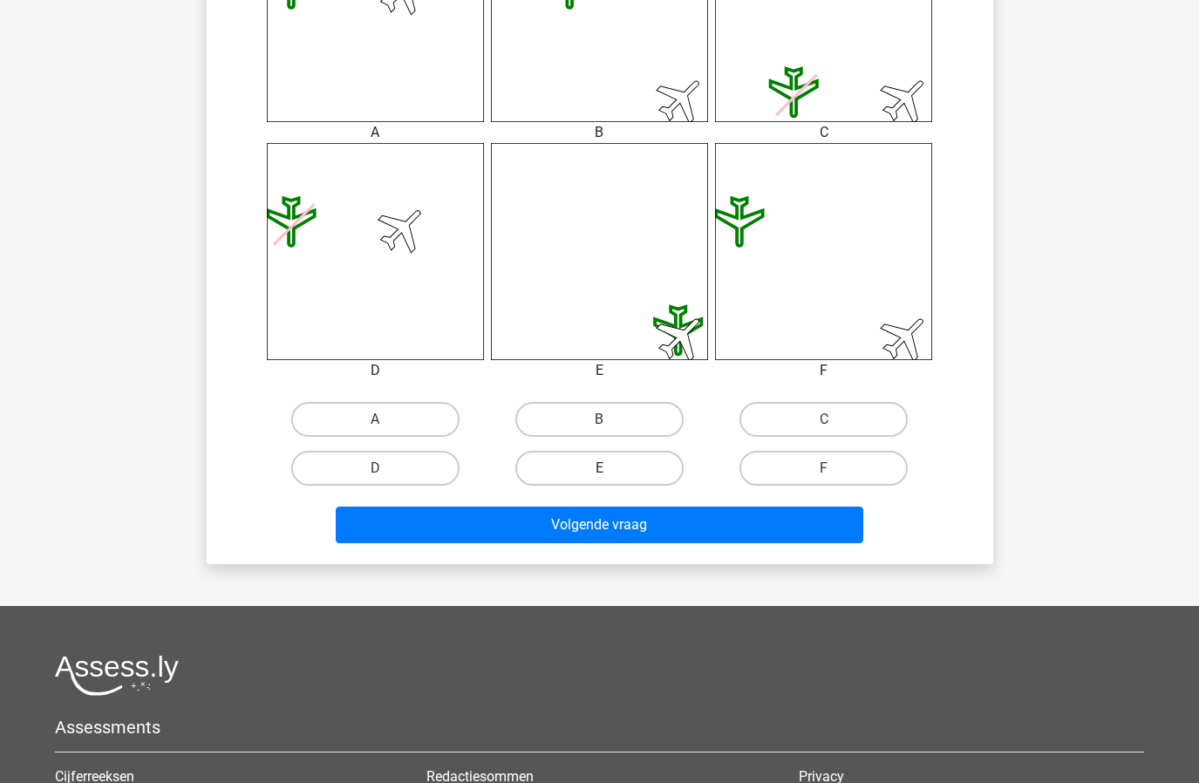
click at [609, 467] on label "E" at bounding box center [599, 468] width 168 height 35
click at [609, 468] on input "E" at bounding box center [604, 473] width 11 height 11
radio input "true"
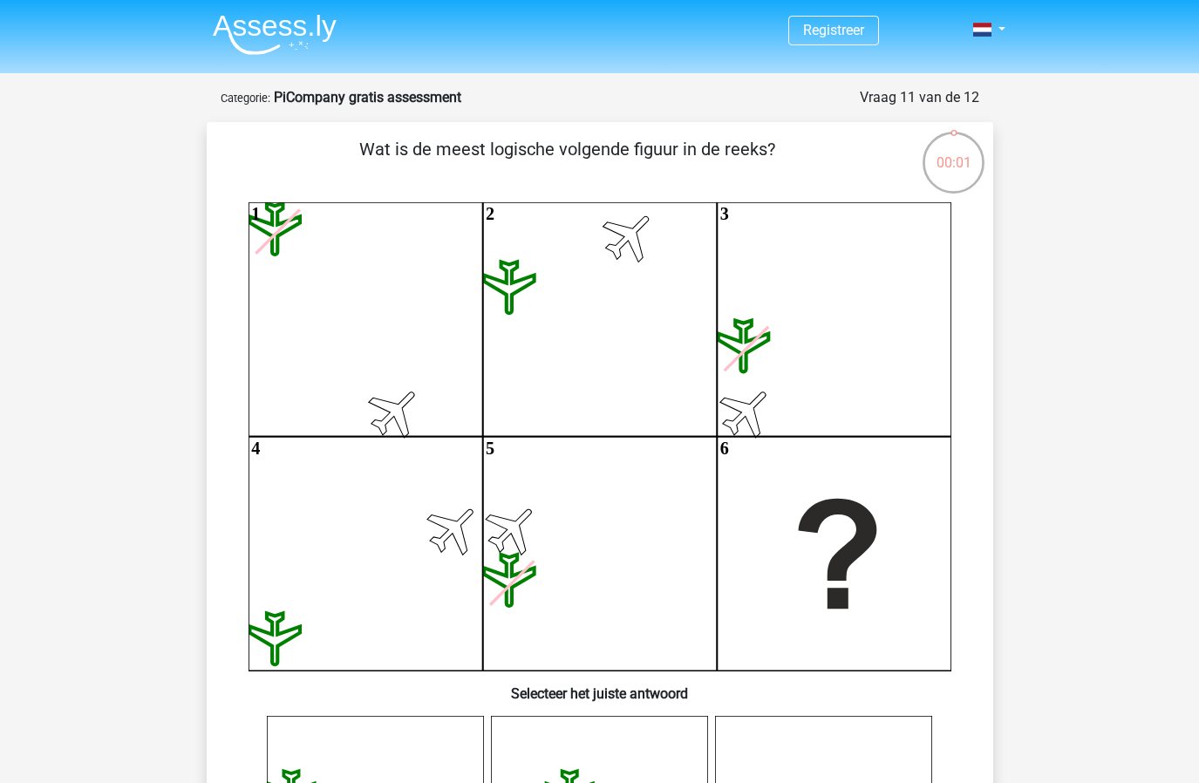
scroll to position [0, 0]
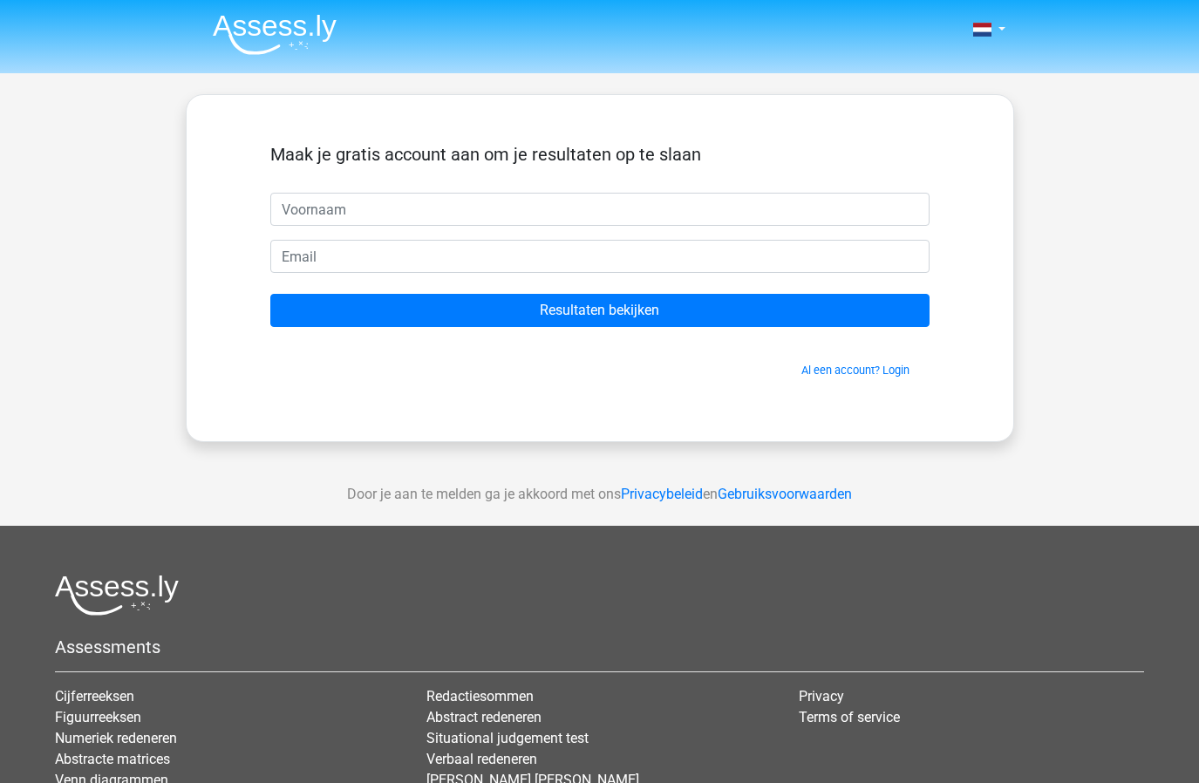
click at [599, 310] on input "Resultaten bekijken" at bounding box center [599, 310] width 659 height 33
type input "t"
type input "[PERSON_NAME]"
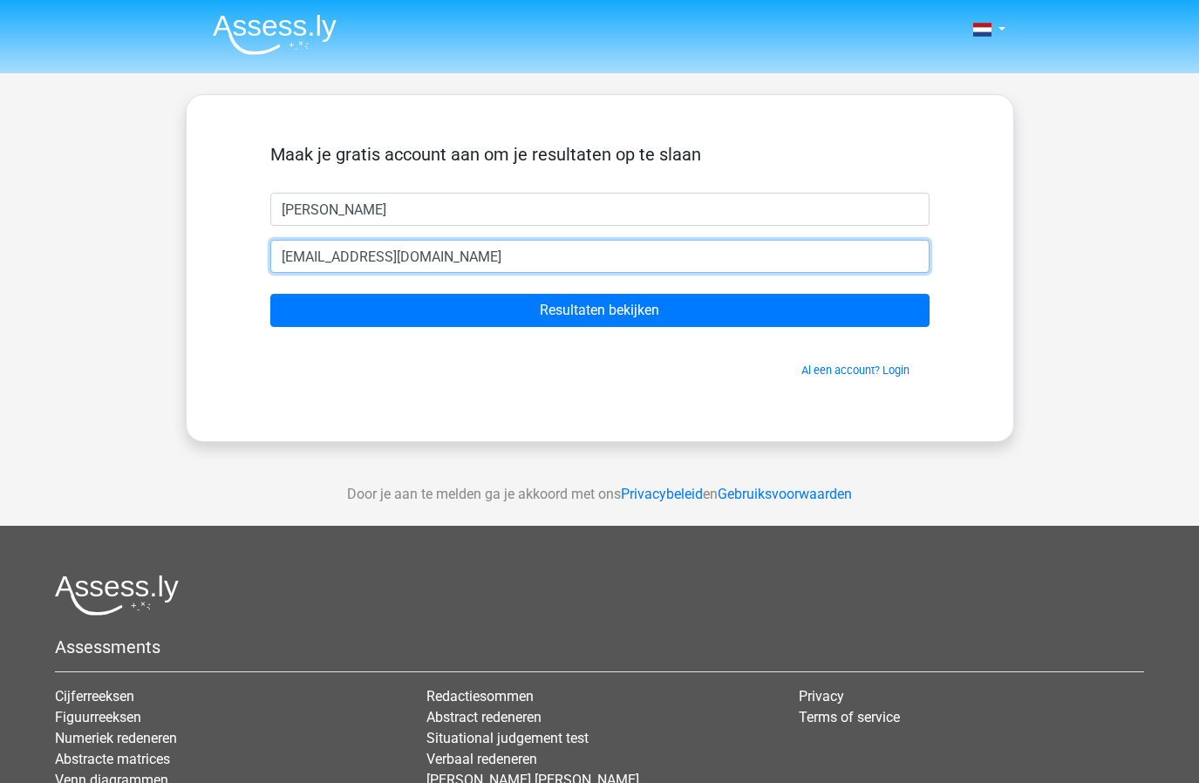
type input "[EMAIL_ADDRESS][DOMAIN_NAME]"
click at [599, 310] on input "Resultaten bekijken" at bounding box center [599, 310] width 659 height 33
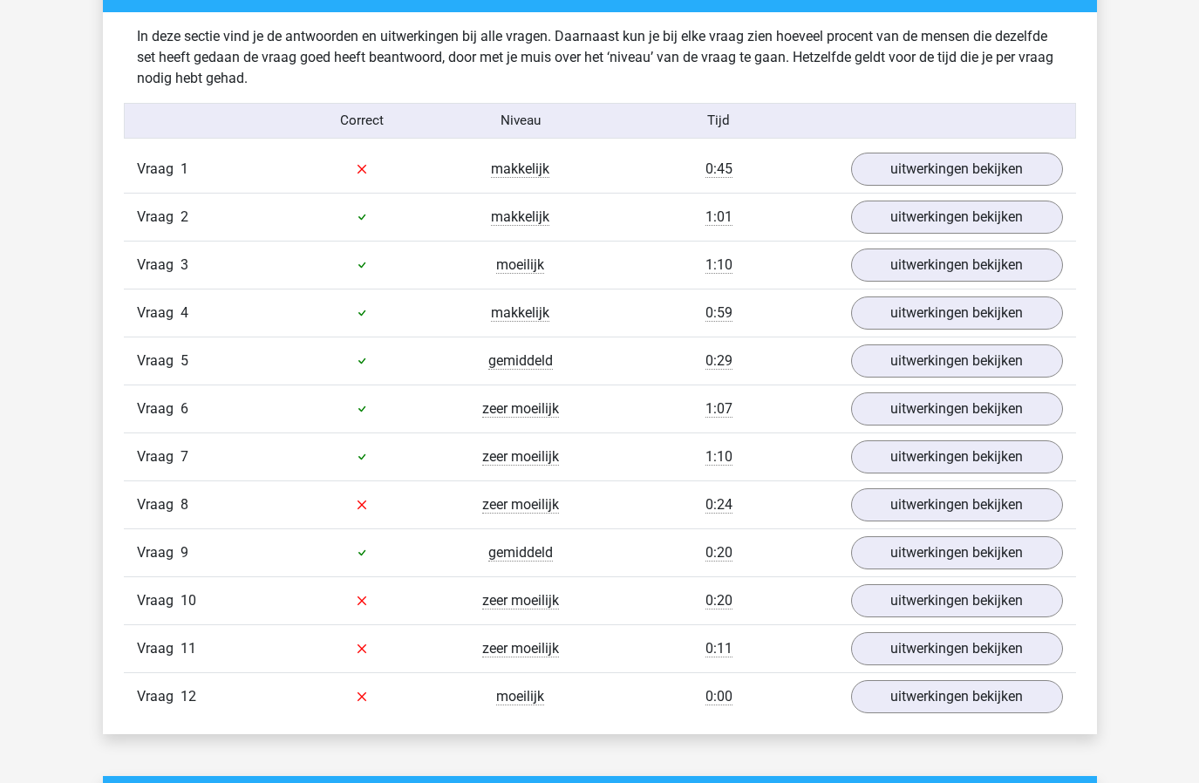
scroll to position [1883, 0]
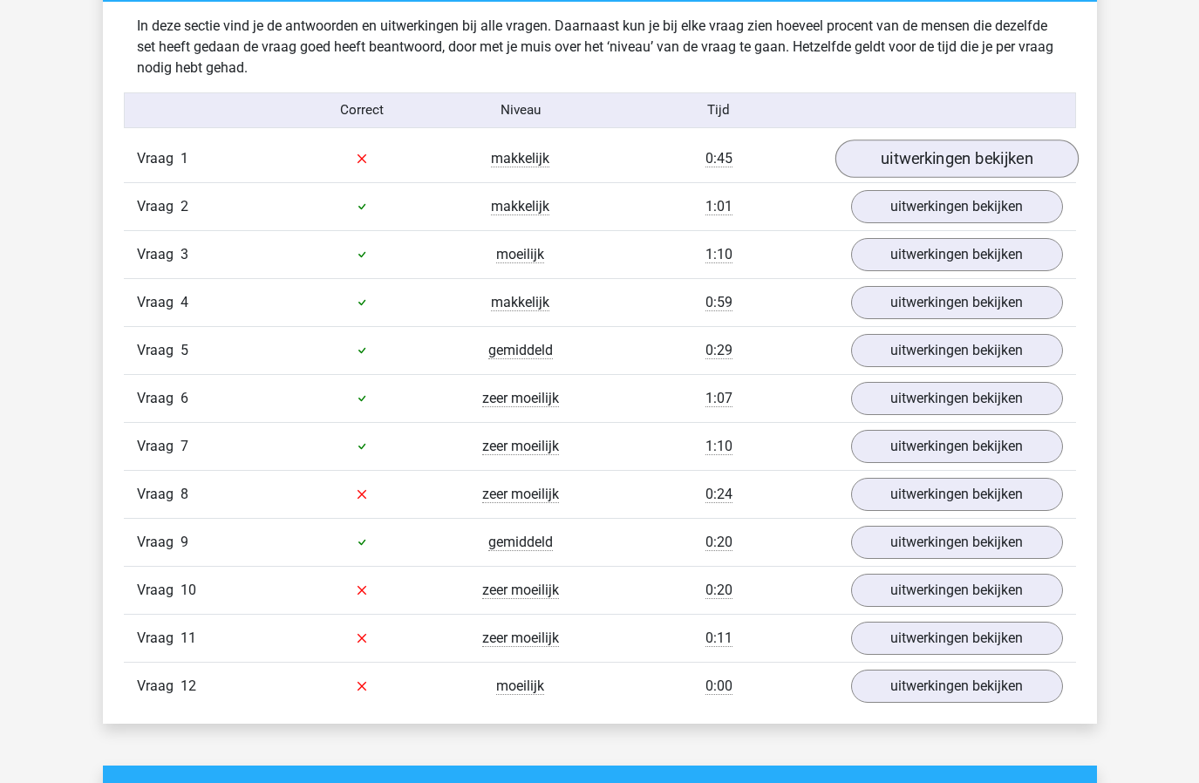
click at [939, 157] on link "uitwerkingen bekijken" at bounding box center [956, 159] width 243 height 38
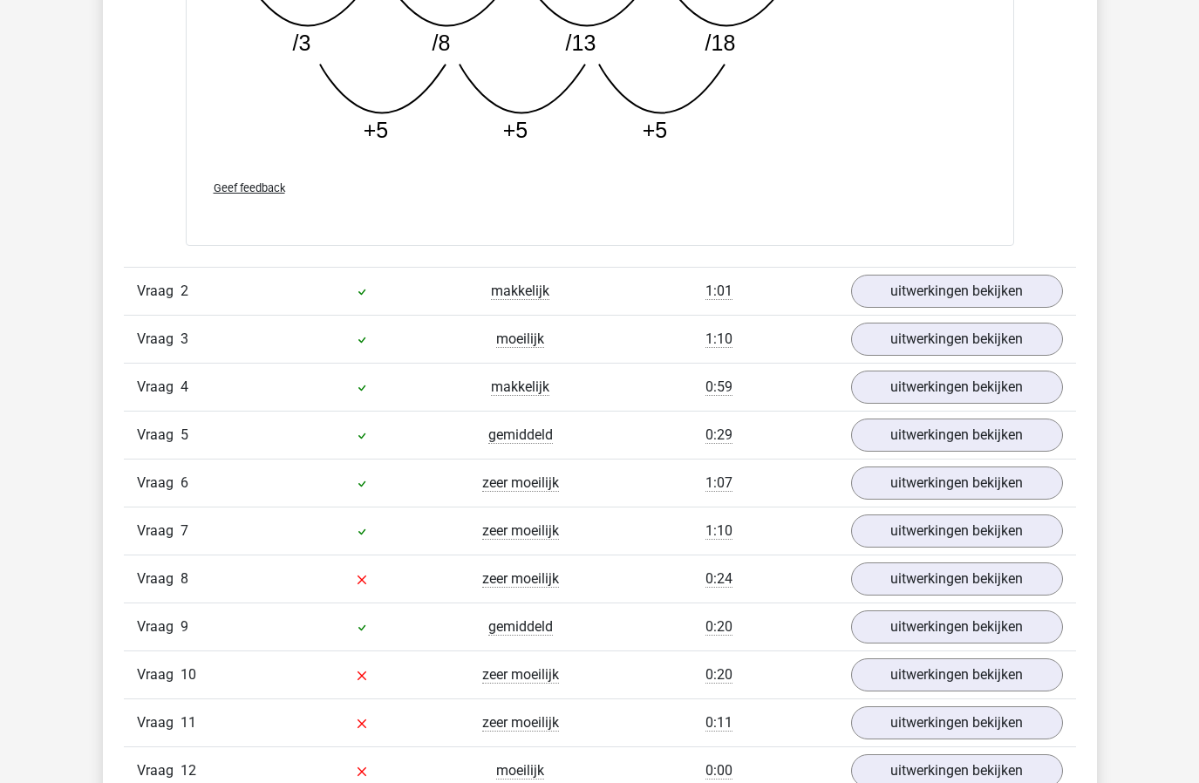
scroll to position [2741, 0]
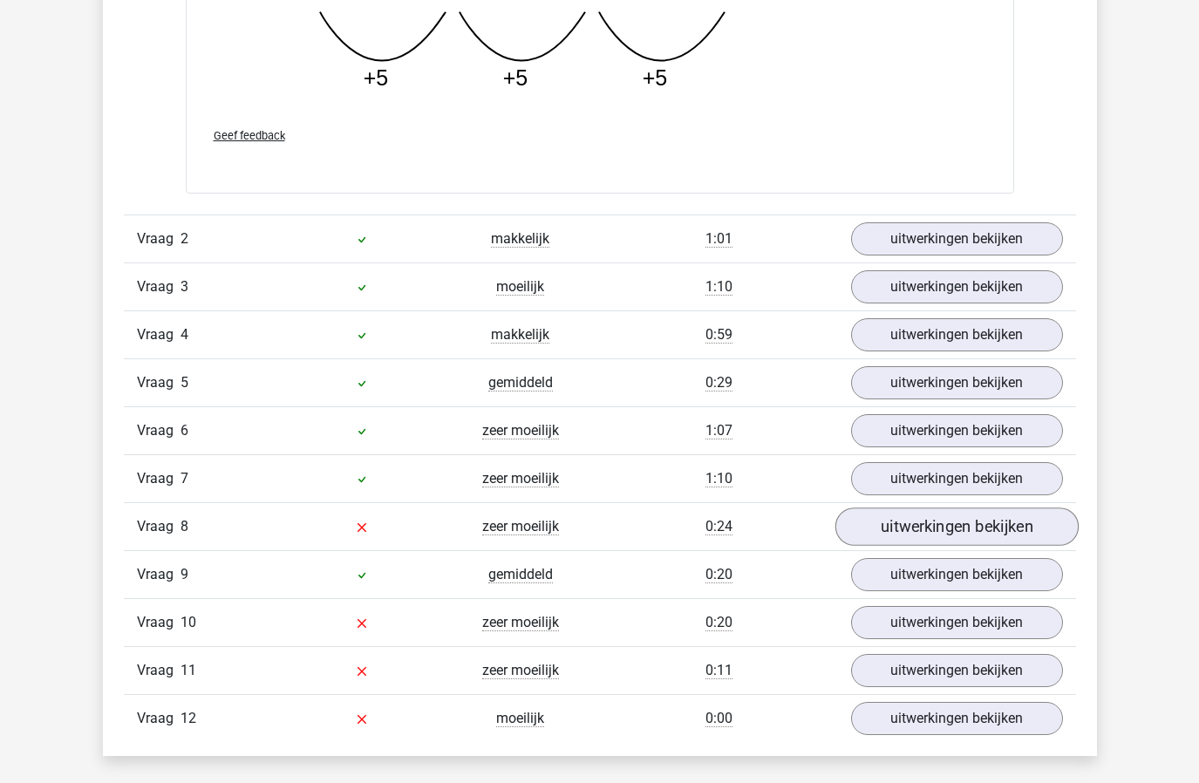
click at [918, 533] on link "uitwerkingen bekijken" at bounding box center [956, 527] width 243 height 38
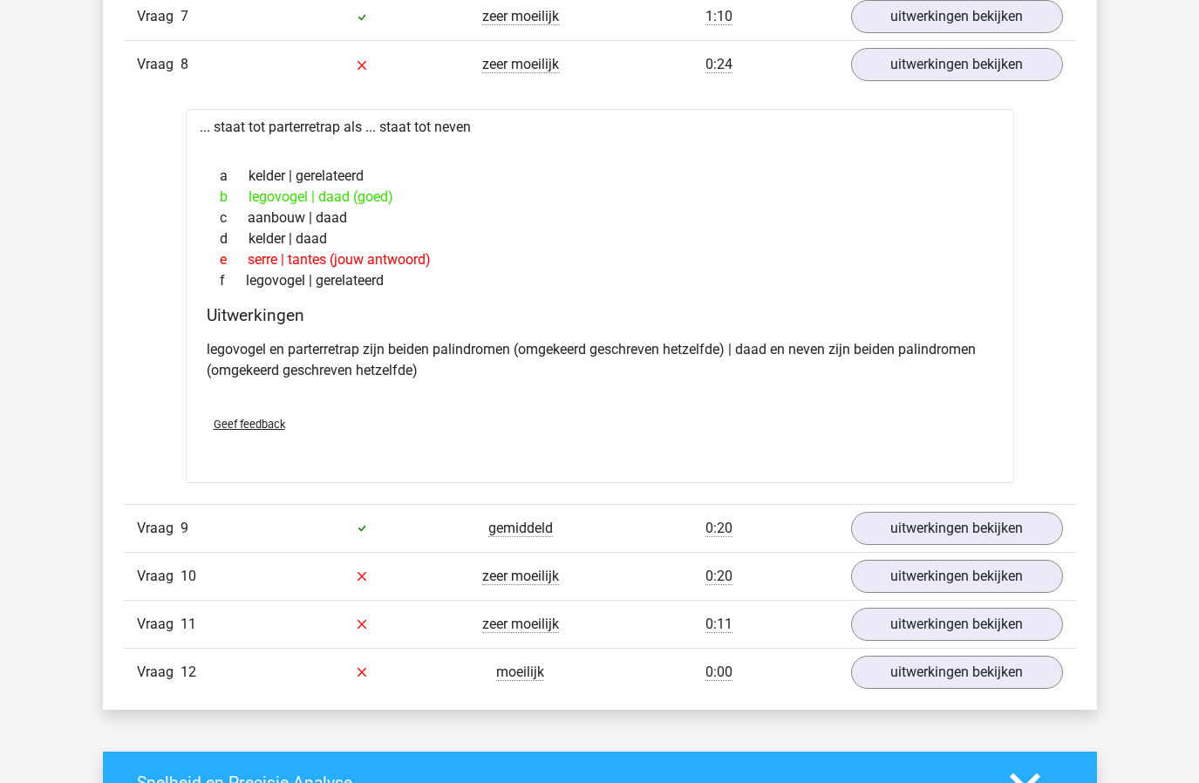
scroll to position [3268, 0]
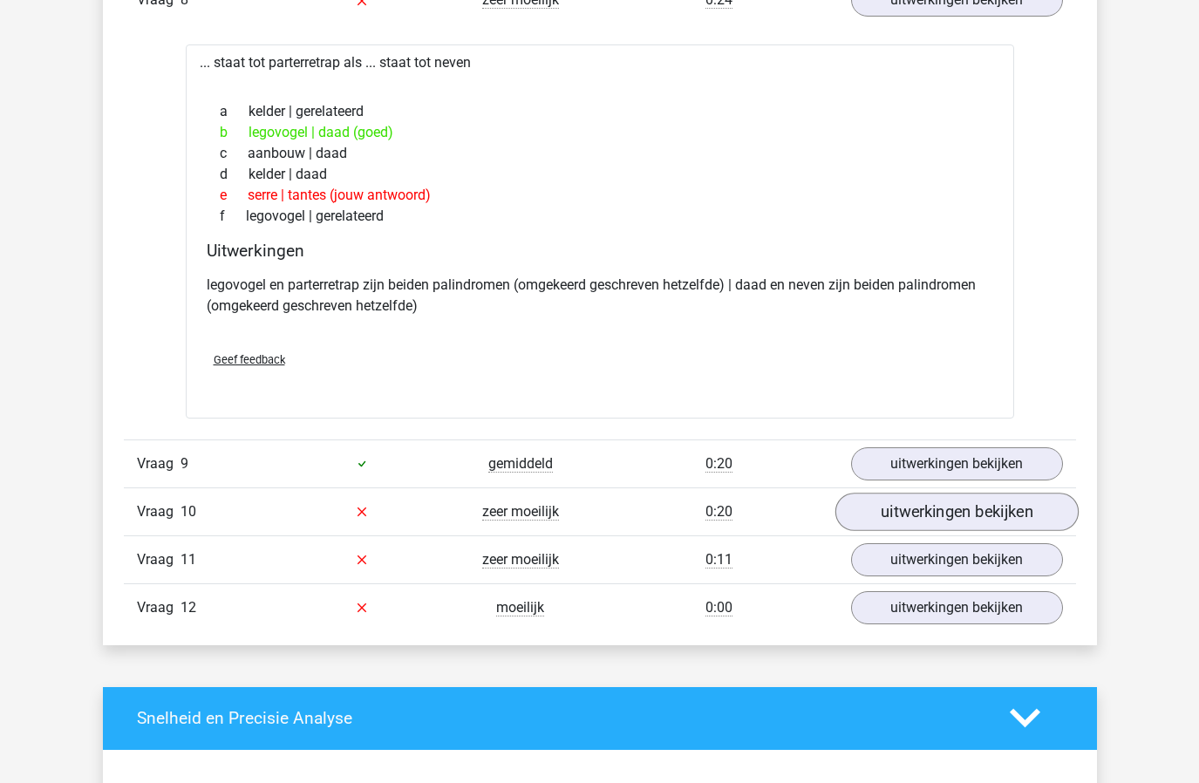
click at [934, 507] on link "uitwerkingen bekijken" at bounding box center [956, 512] width 243 height 38
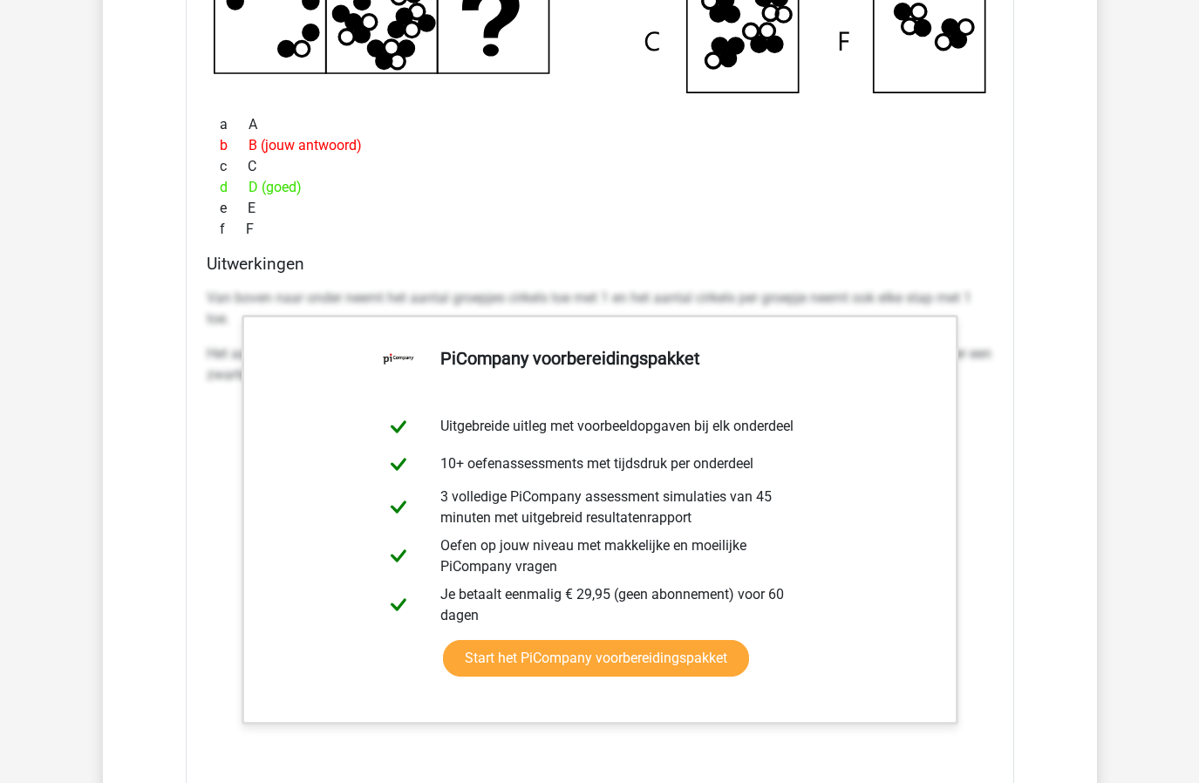
scroll to position [4574, 0]
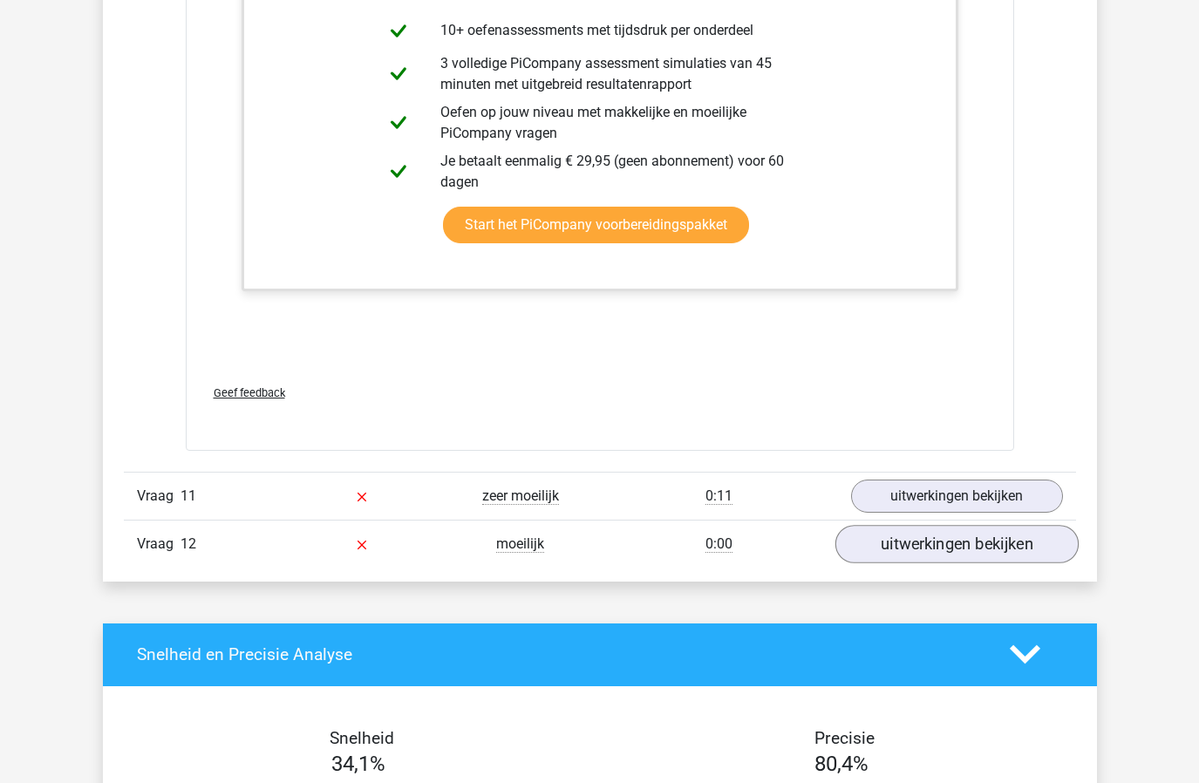
click at [966, 534] on link "uitwerkingen bekijken" at bounding box center [956, 544] width 243 height 38
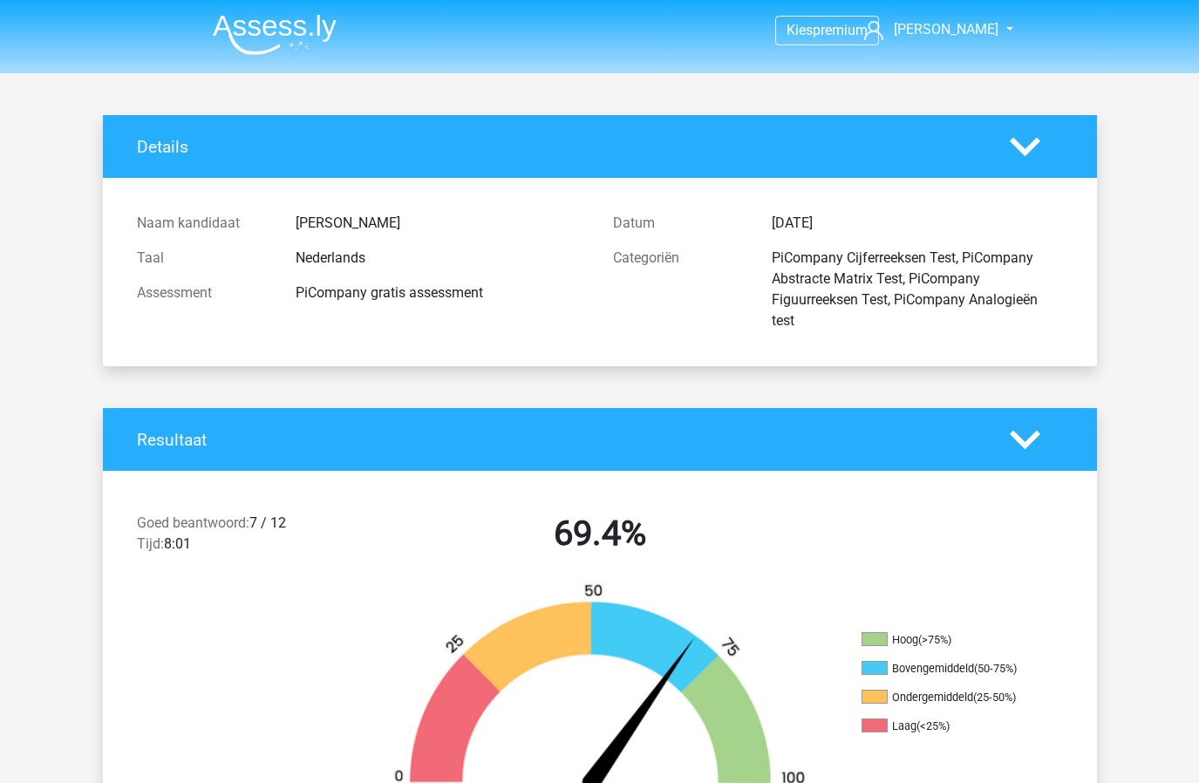
scroll to position [0, 0]
click at [233, 37] on img at bounding box center [275, 34] width 124 height 41
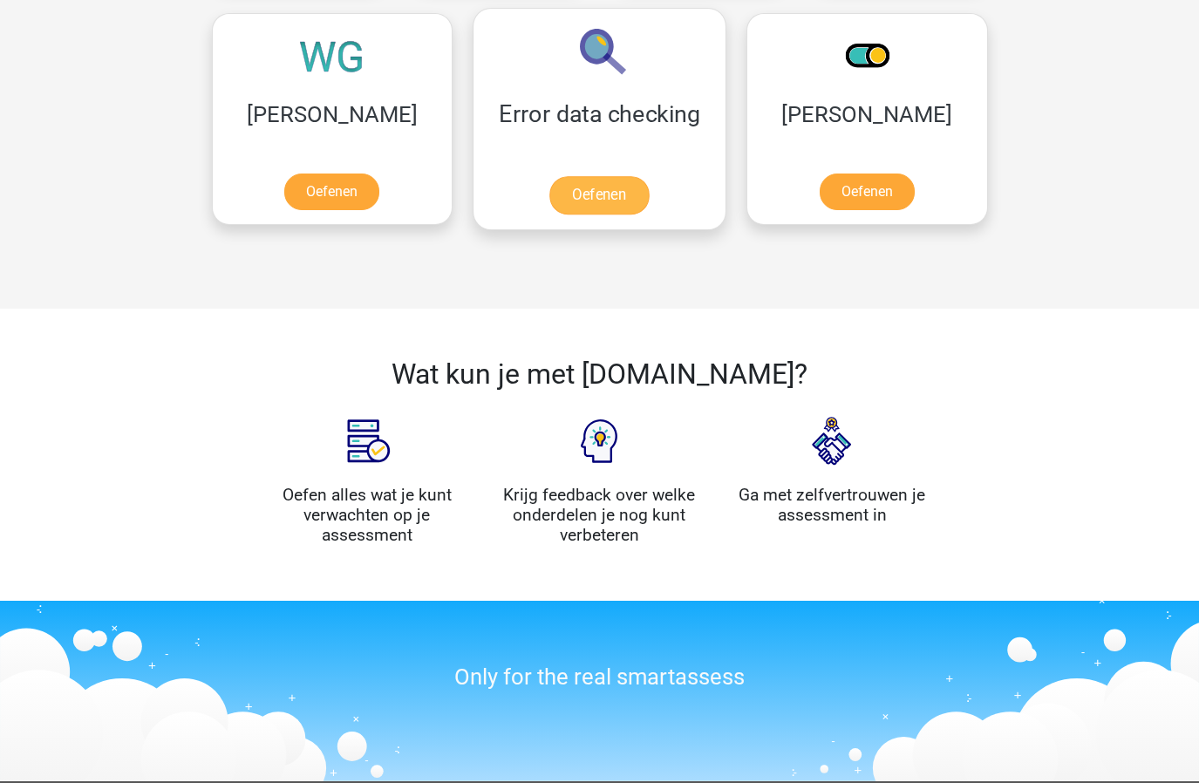
scroll to position [1645, 0]
